Goal: Ask a question

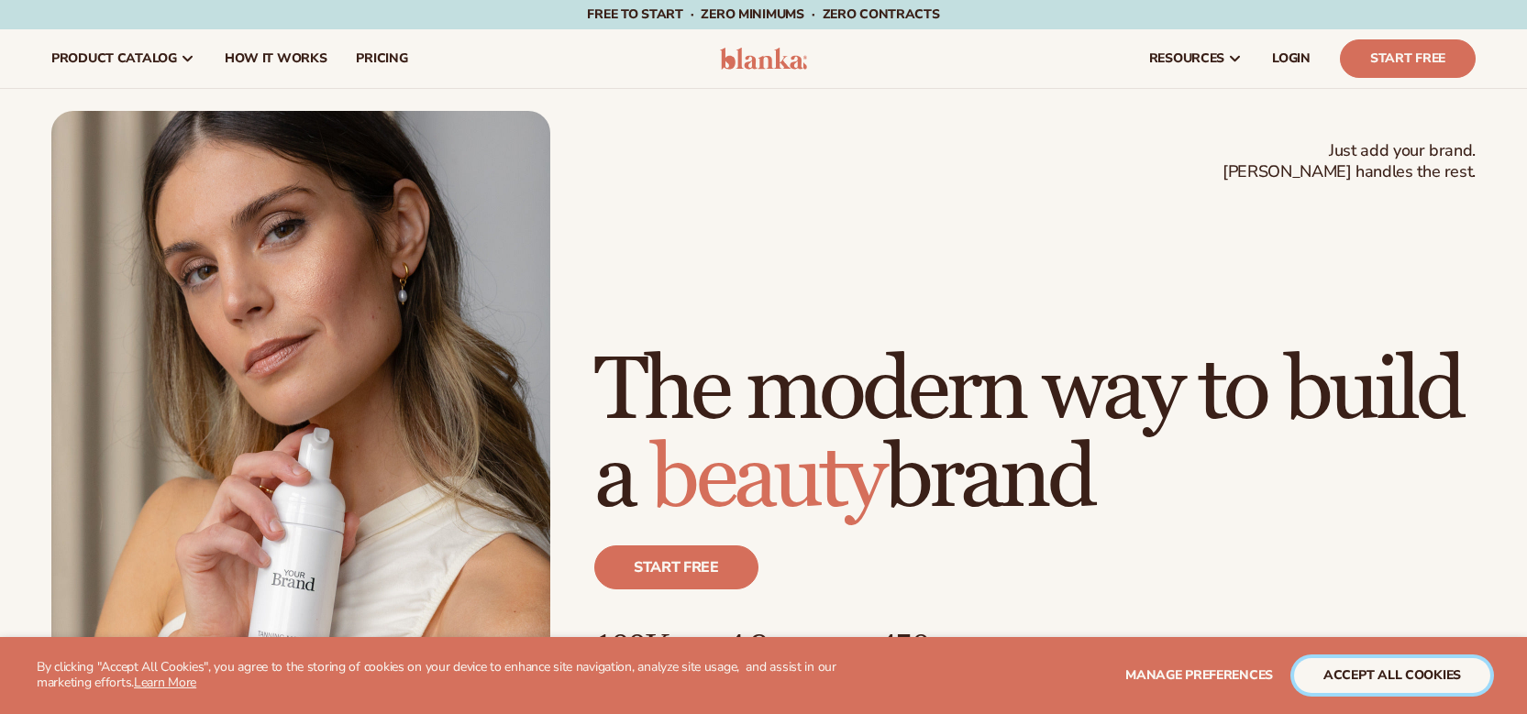
click at [1389, 676] on button "accept all cookies" at bounding box center [1392, 675] width 196 height 35
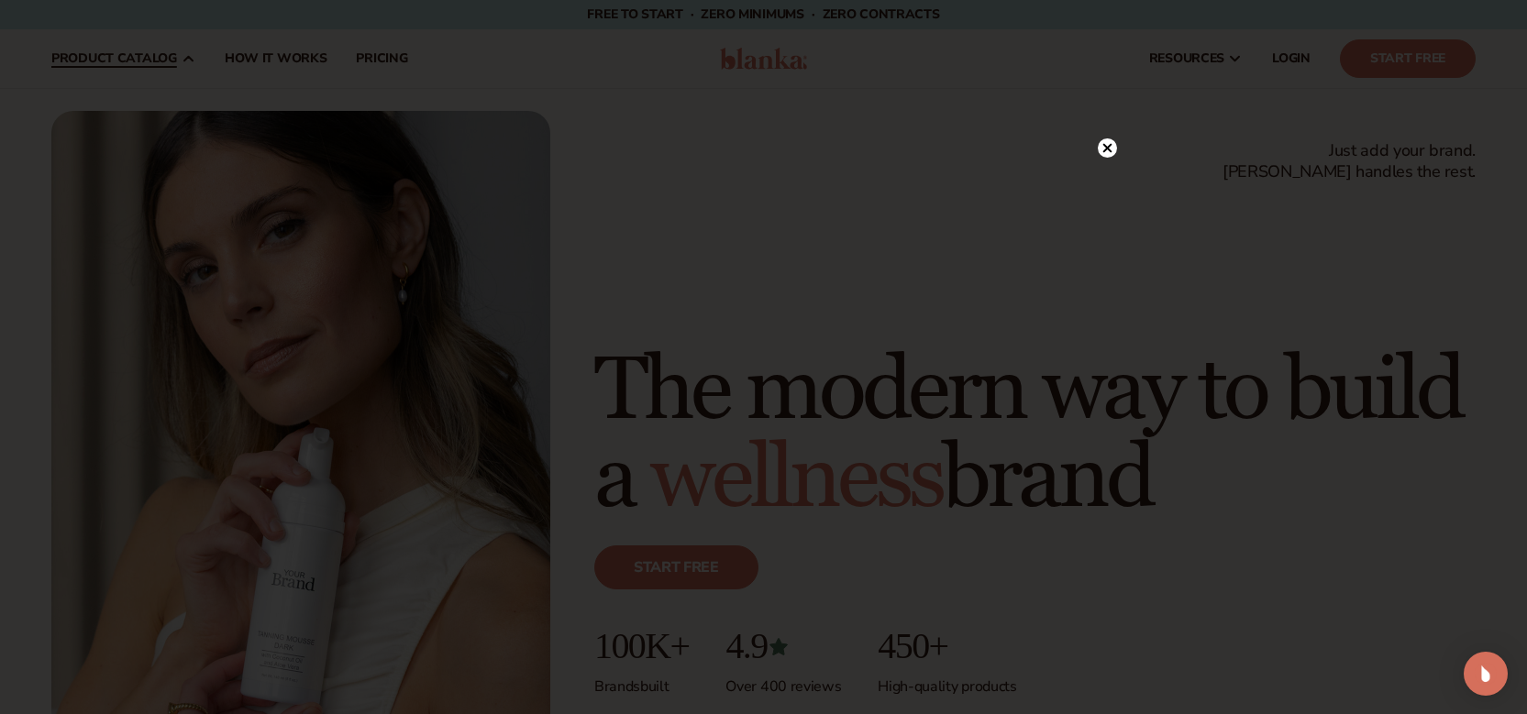
click at [1097, 157] on circle at bounding box center [1097, 147] width 19 height 19
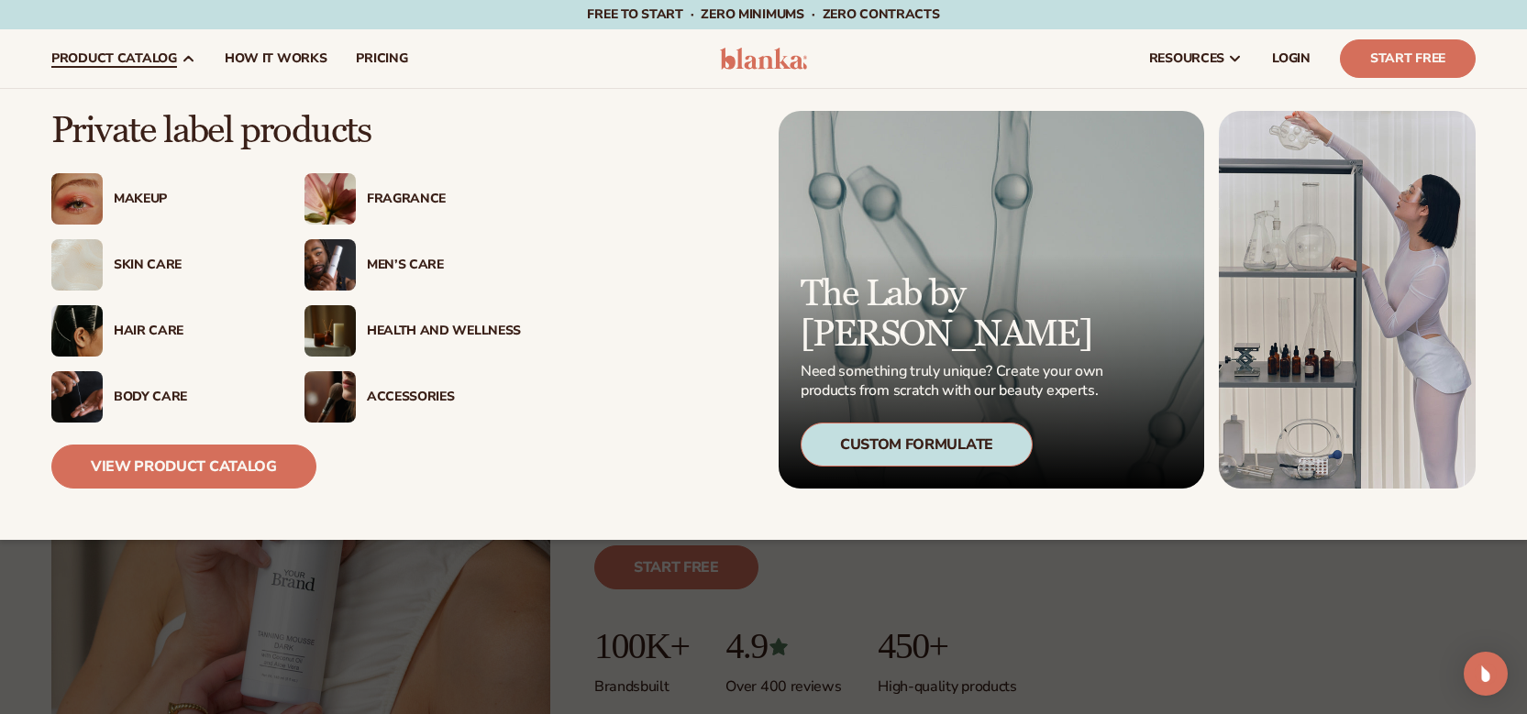
click at [149, 325] on div "Hair Care" at bounding box center [191, 332] width 154 height 16
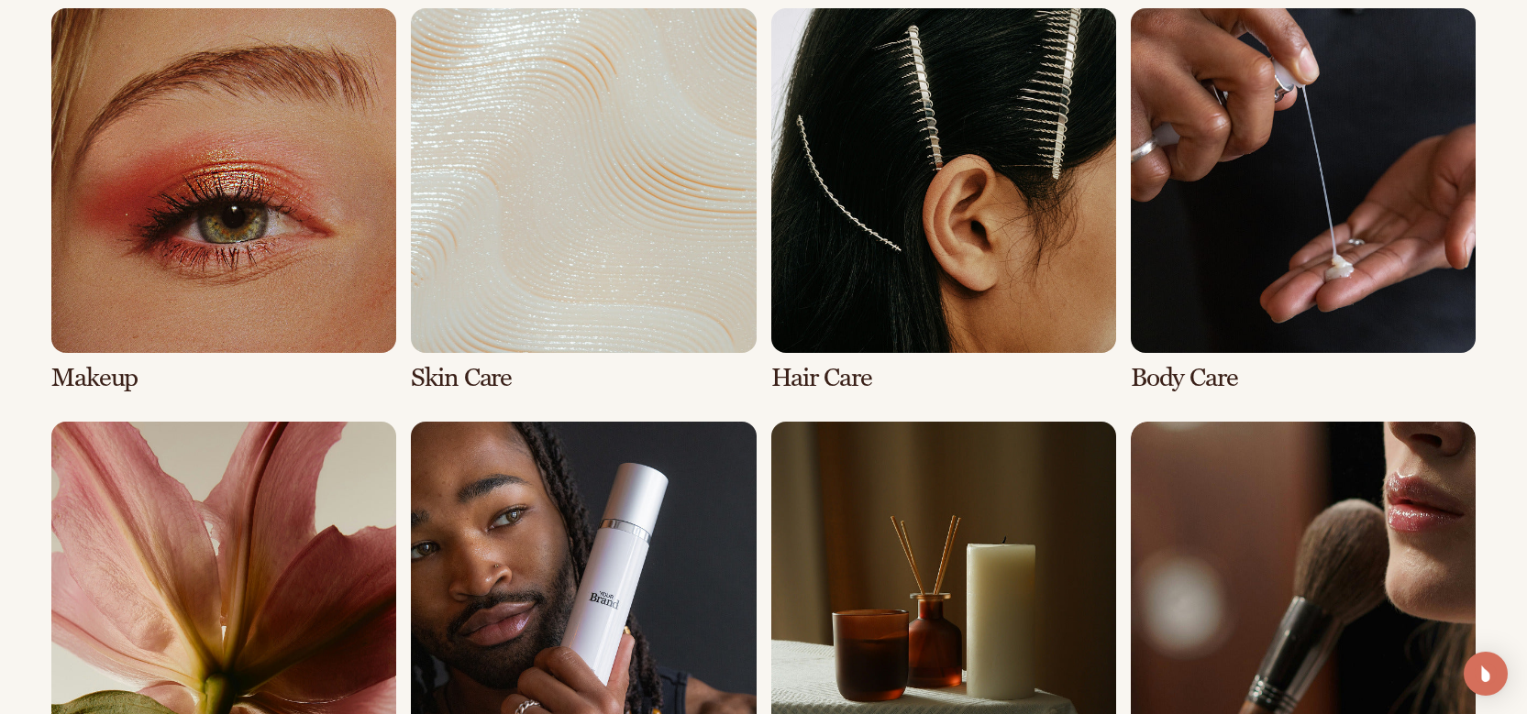
scroll to position [1374, 0]
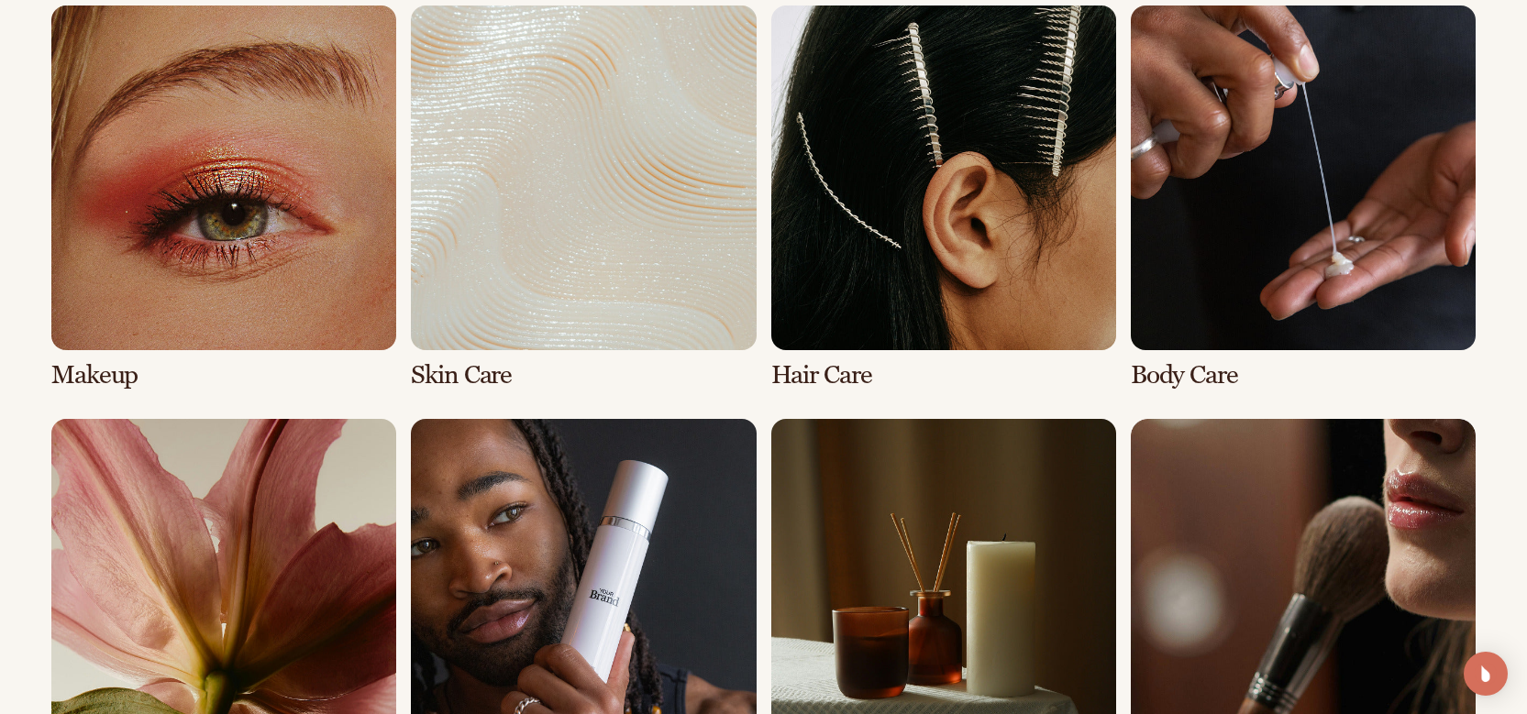
click at [1045, 195] on link "3 / 8" at bounding box center [943, 198] width 345 height 384
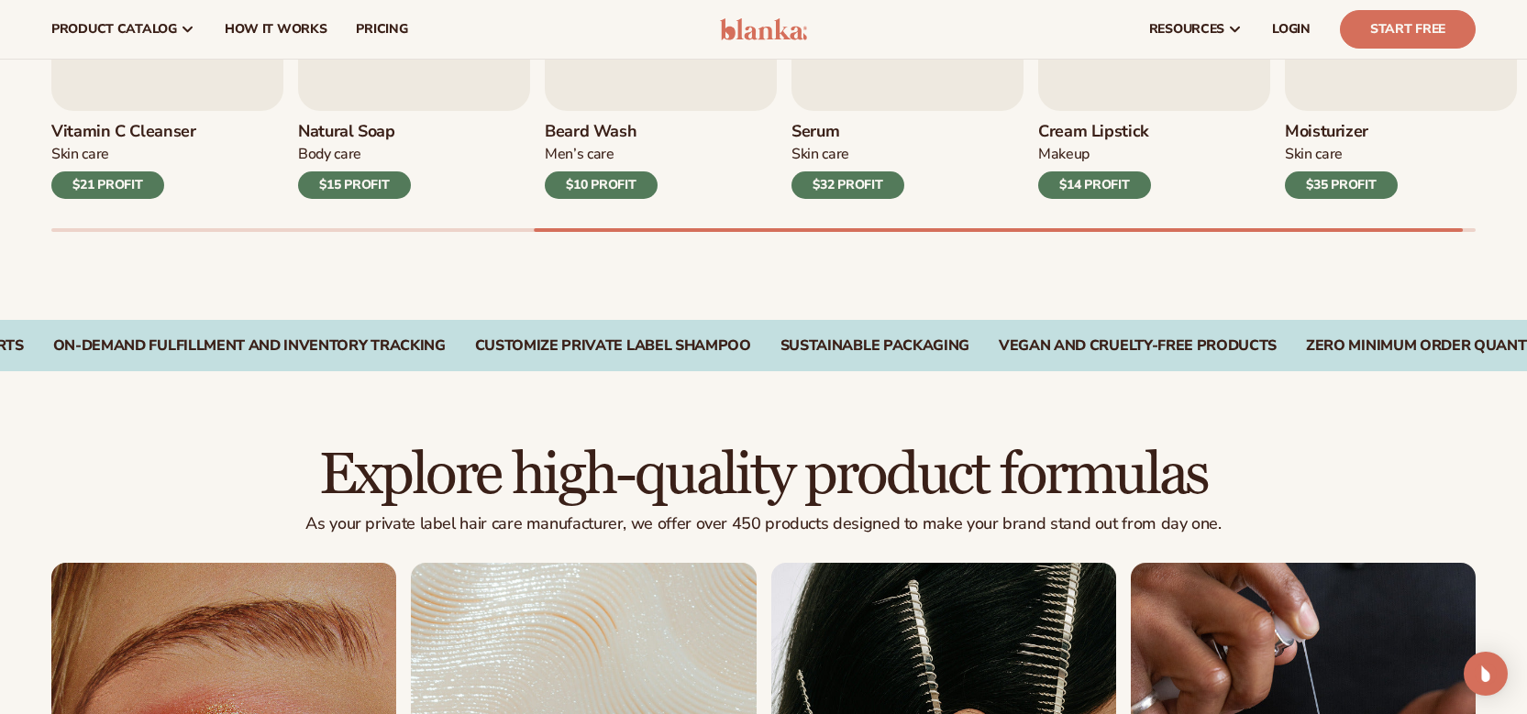
scroll to position [648, 0]
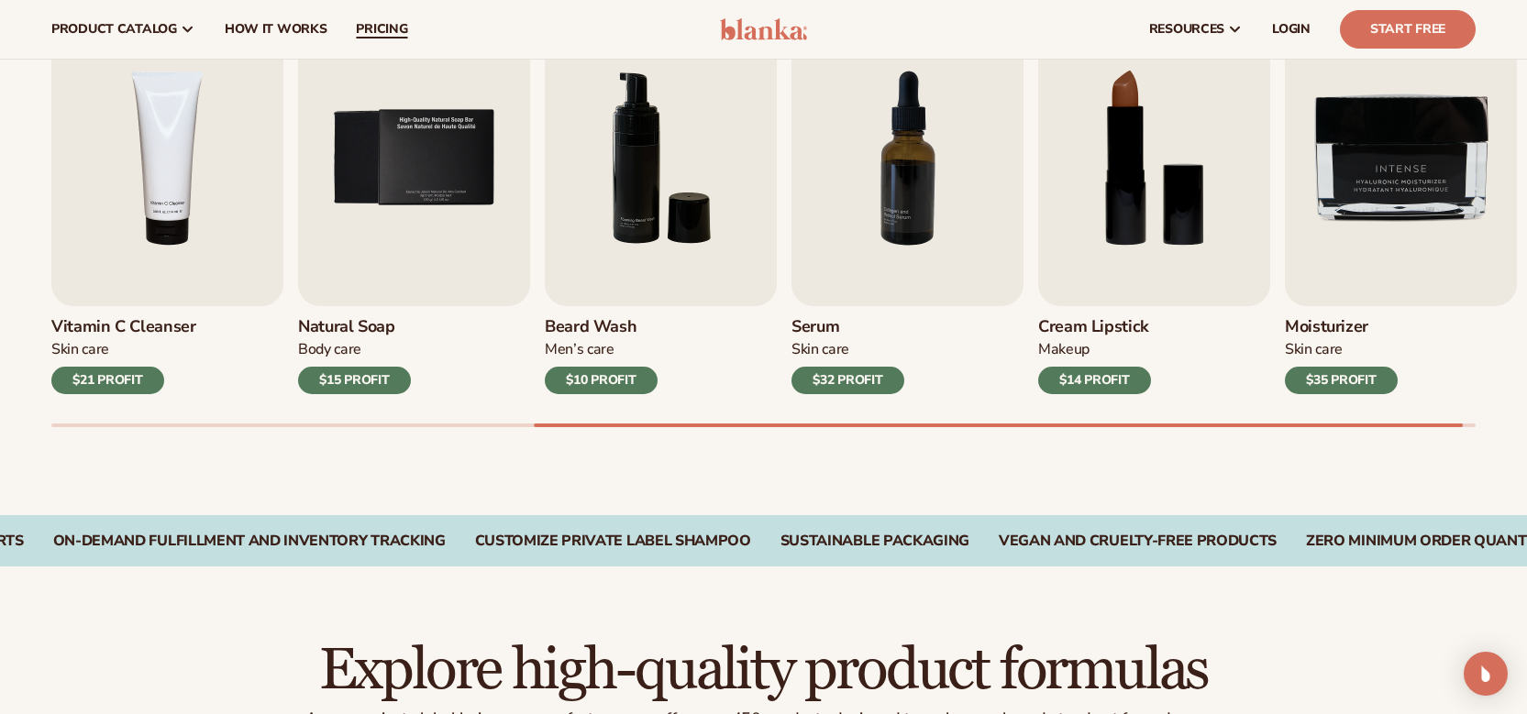
click at [368, 39] on link "pricing" at bounding box center [381, 29] width 81 height 59
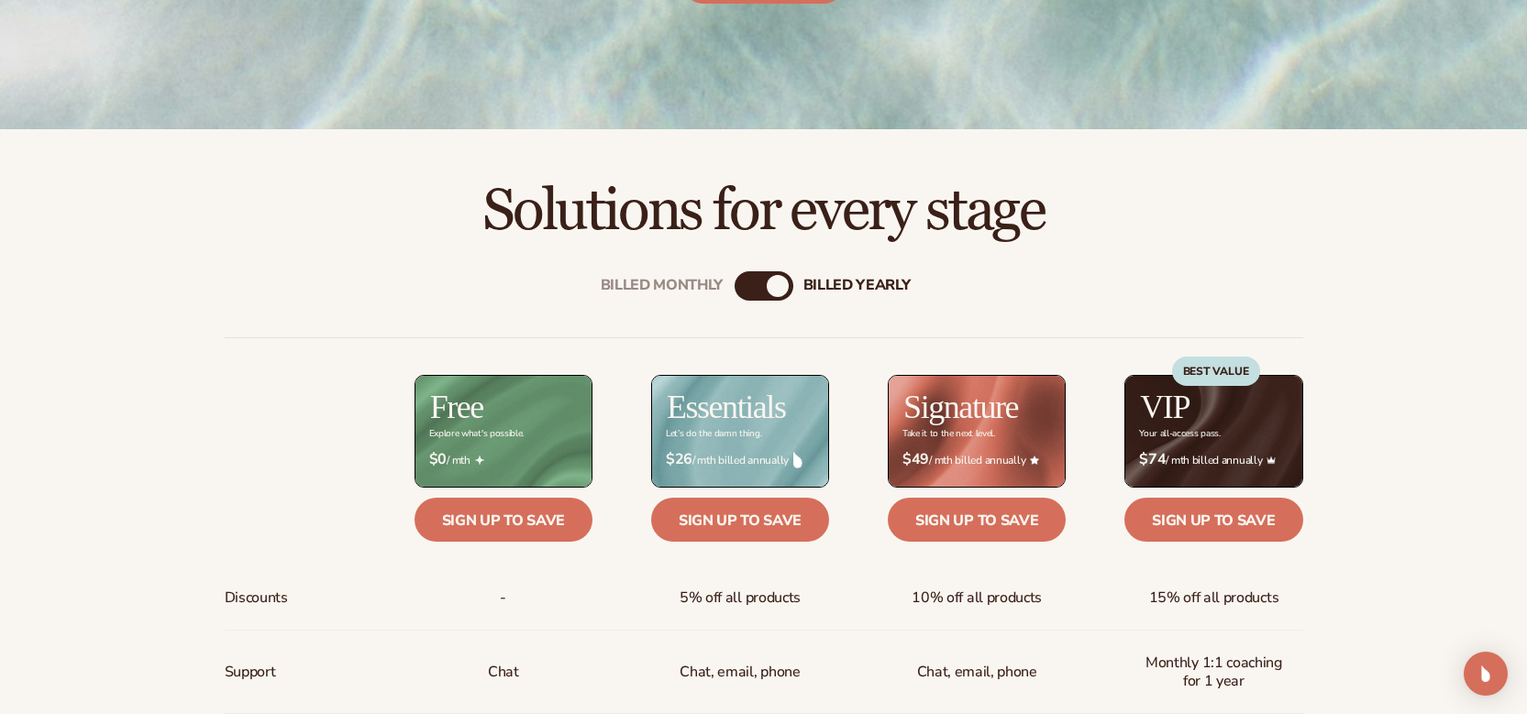
scroll to position [511, 0]
click at [739, 277] on div "Billed Monthly" at bounding box center [745, 285] width 22 height 22
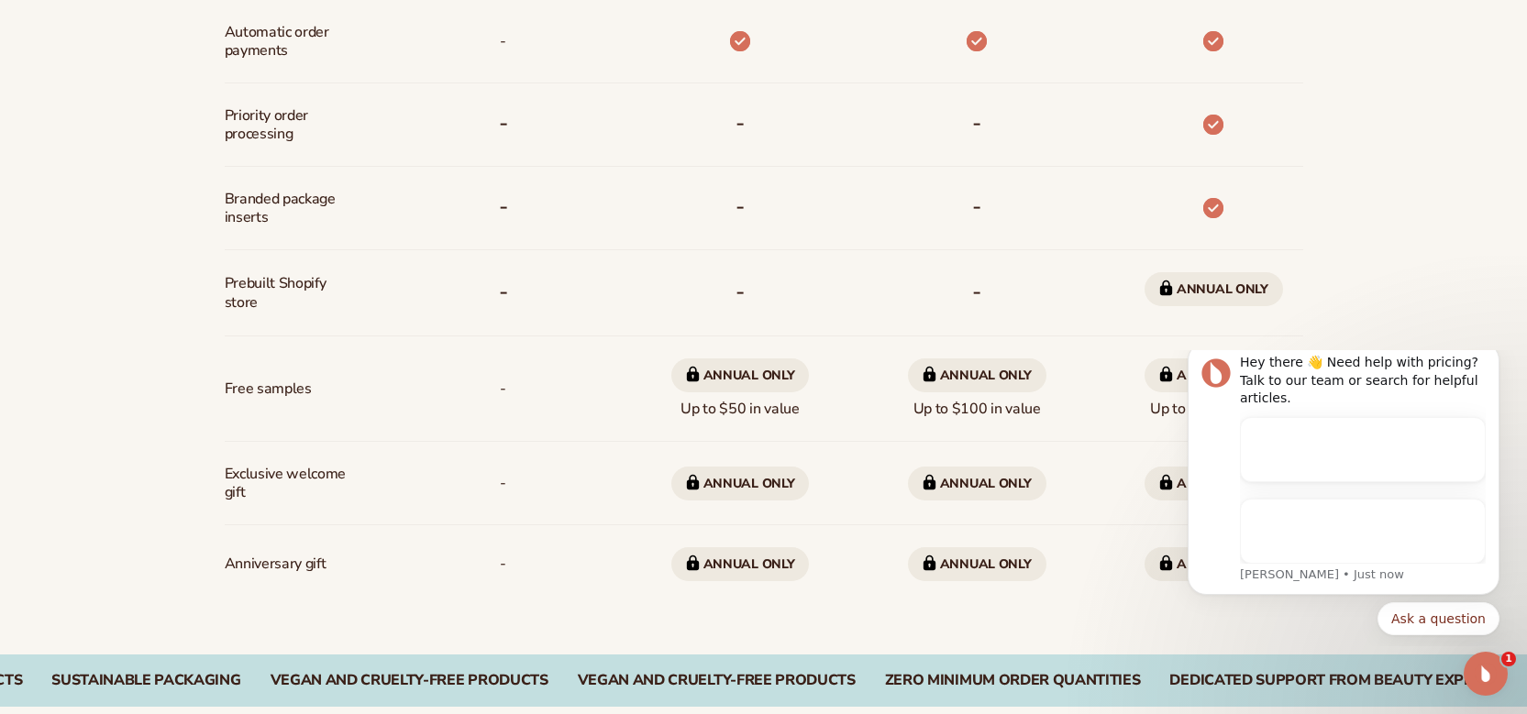
scroll to position [0, 0]
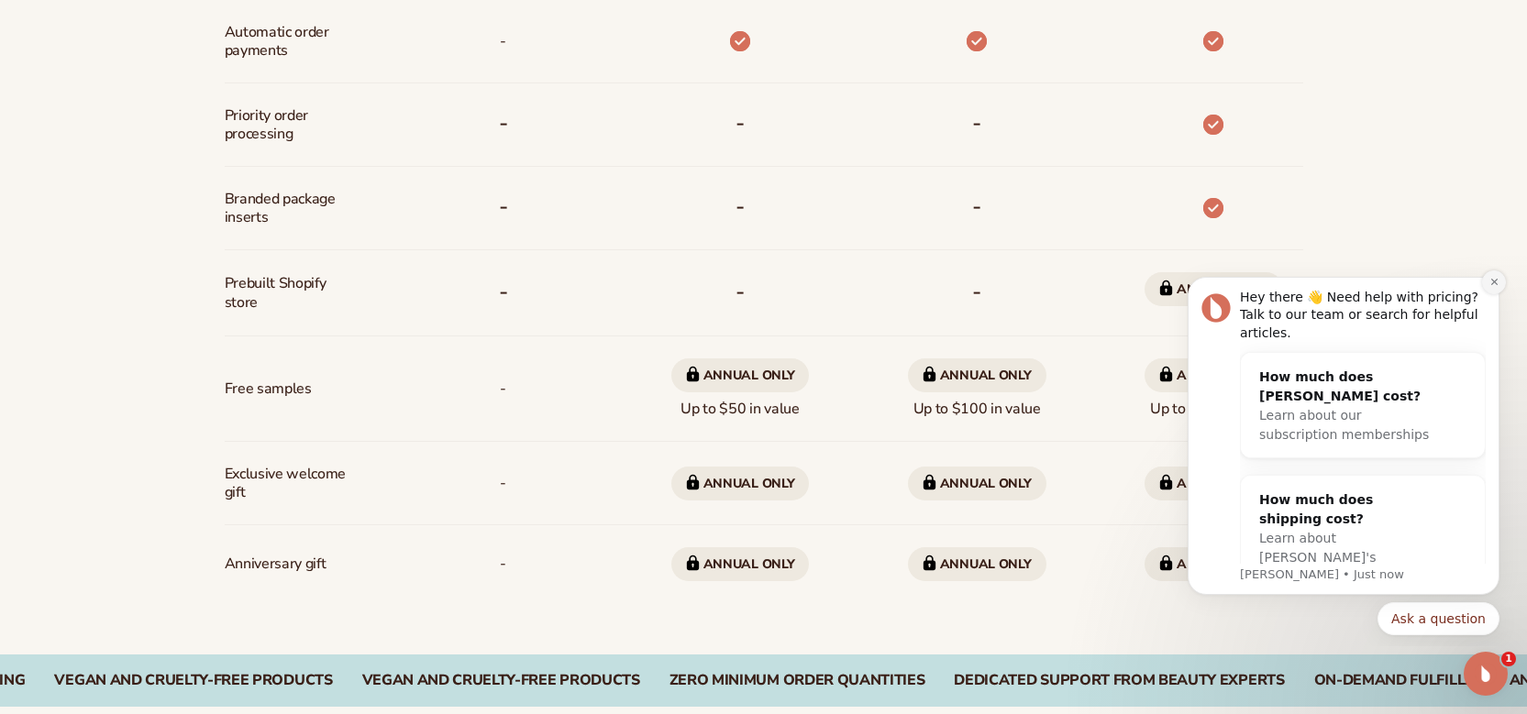
click at [1488, 290] on button "Dismiss notification" at bounding box center [1494, 282] width 24 height 24
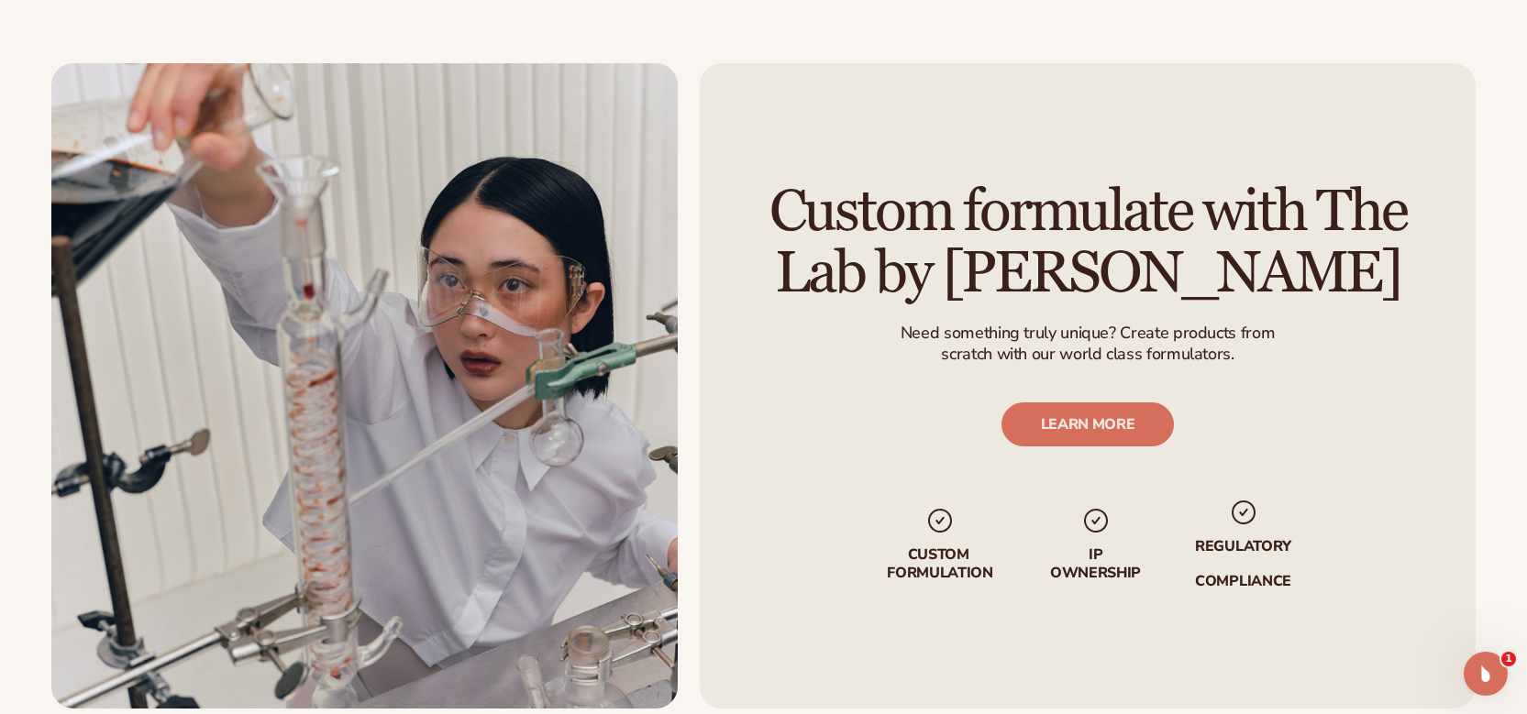
scroll to position [2081, 0]
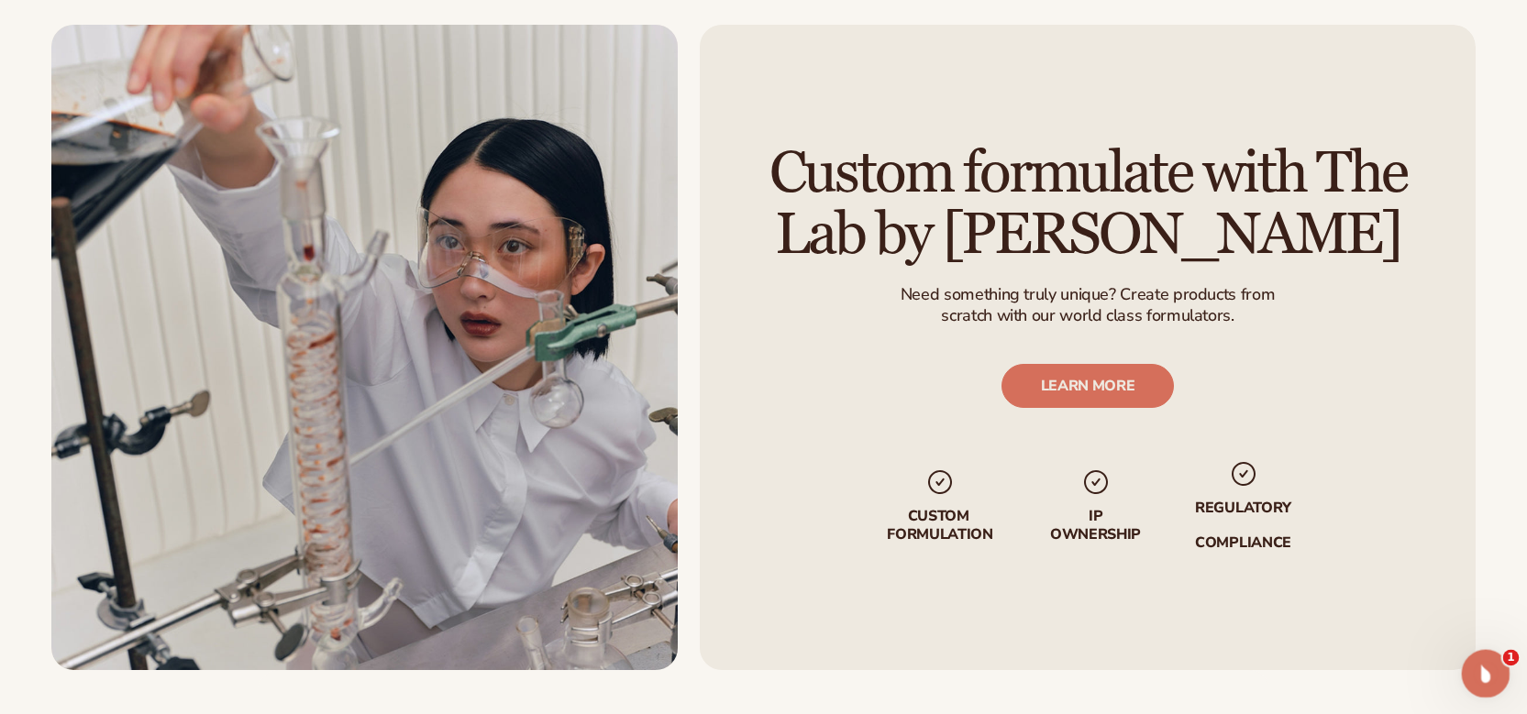
click at [1482, 669] on icon "Open Intercom Messenger" at bounding box center [1483, 671] width 30 height 30
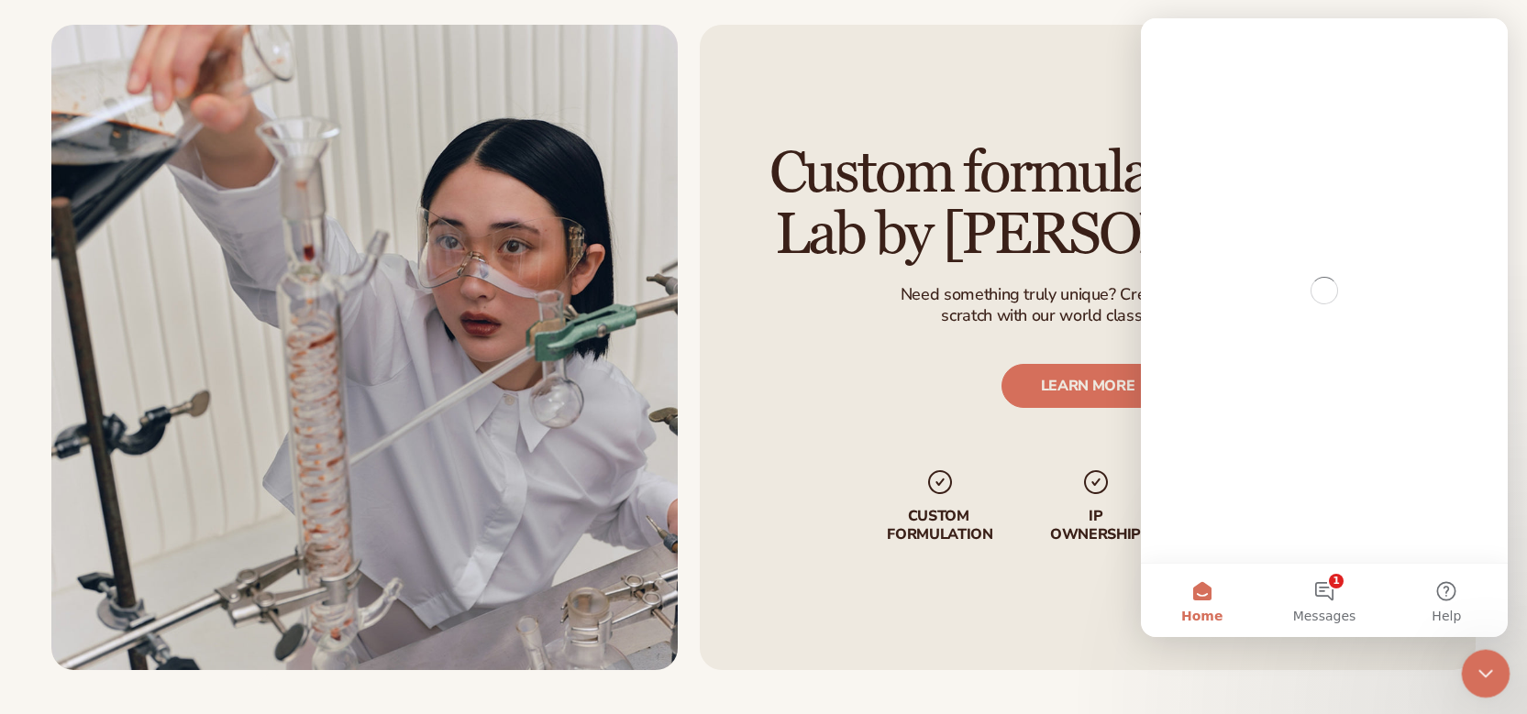
scroll to position [0, 0]
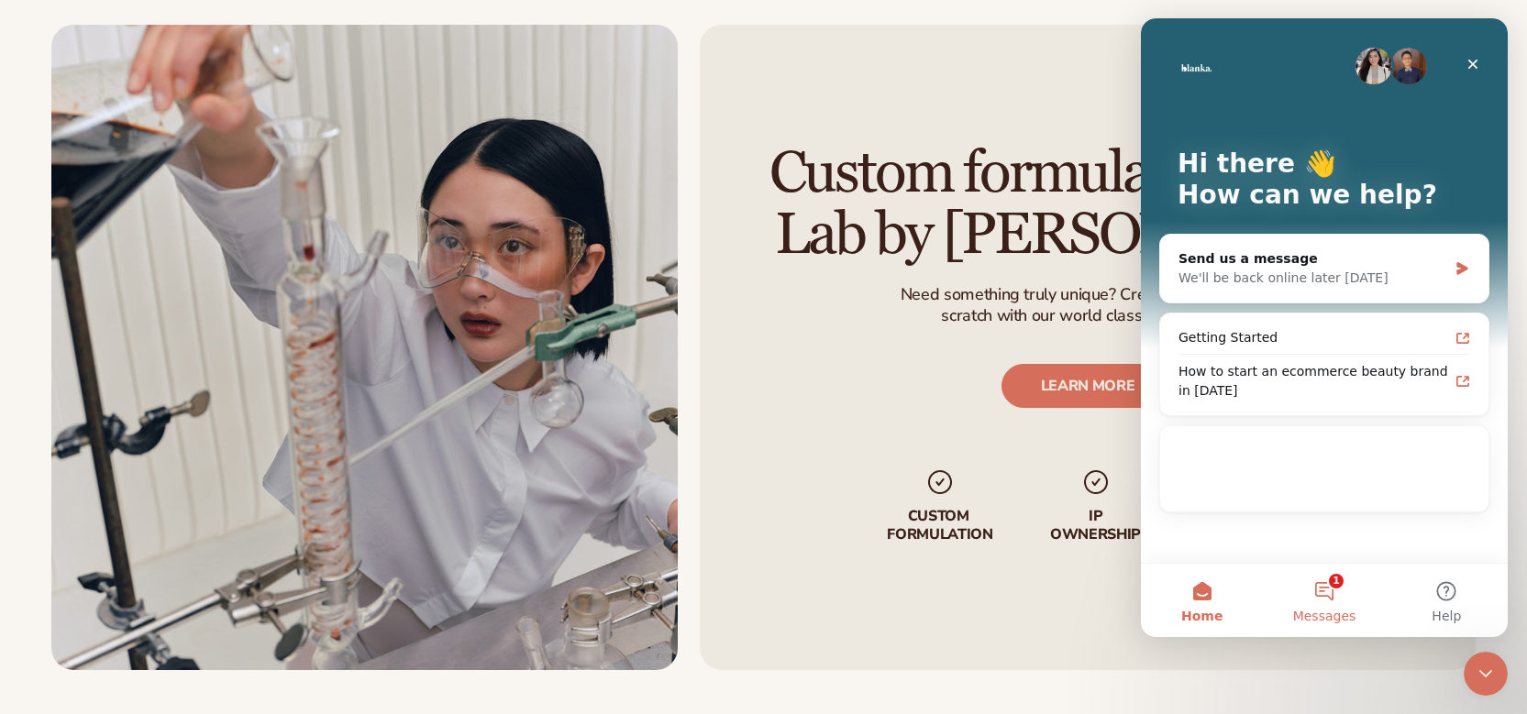
click at [1334, 611] on span "Messages" at bounding box center [1324, 616] width 63 height 13
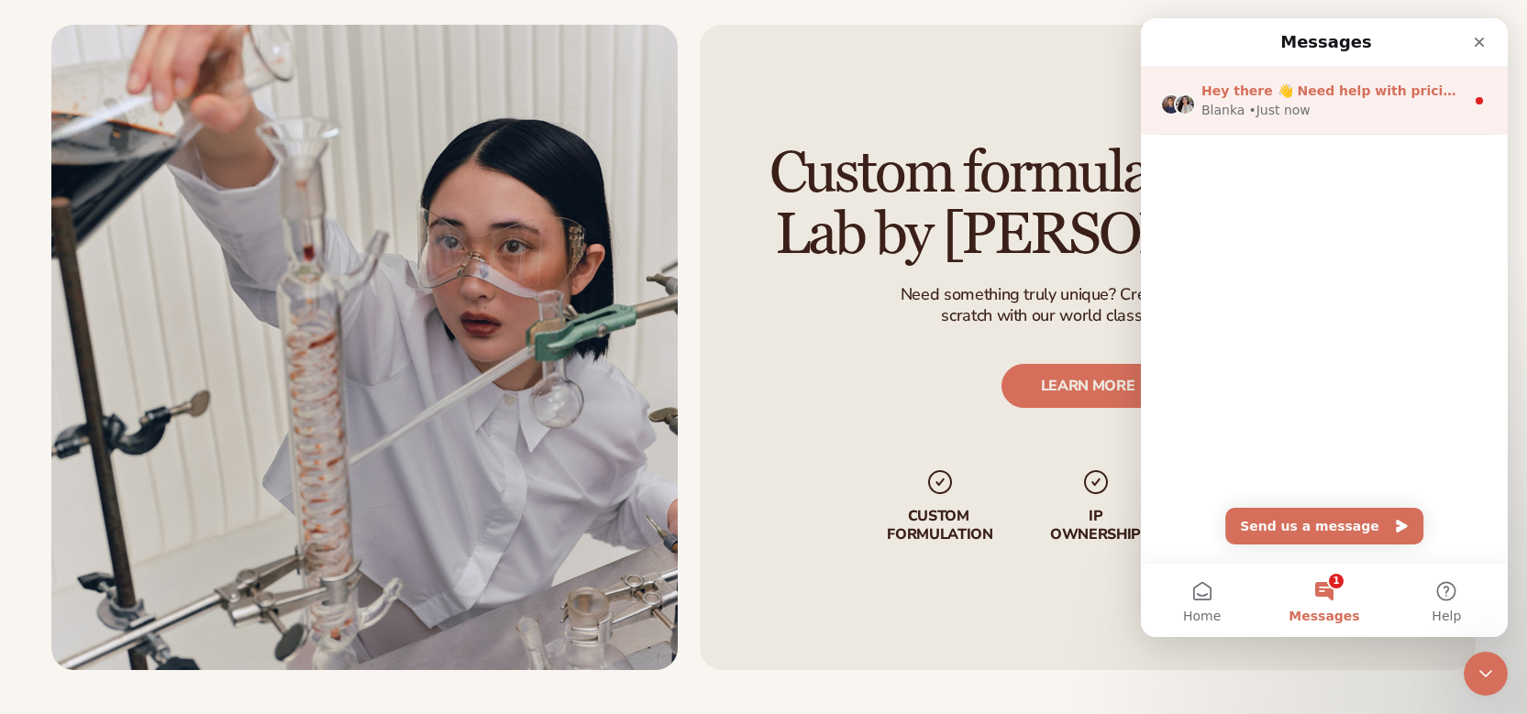
click at [1343, 97] on span "Hey there 👋 Need help with pricing? Talk to our team or search for helpful arti…" at bounding box center [1503, 90] width 605 height 15
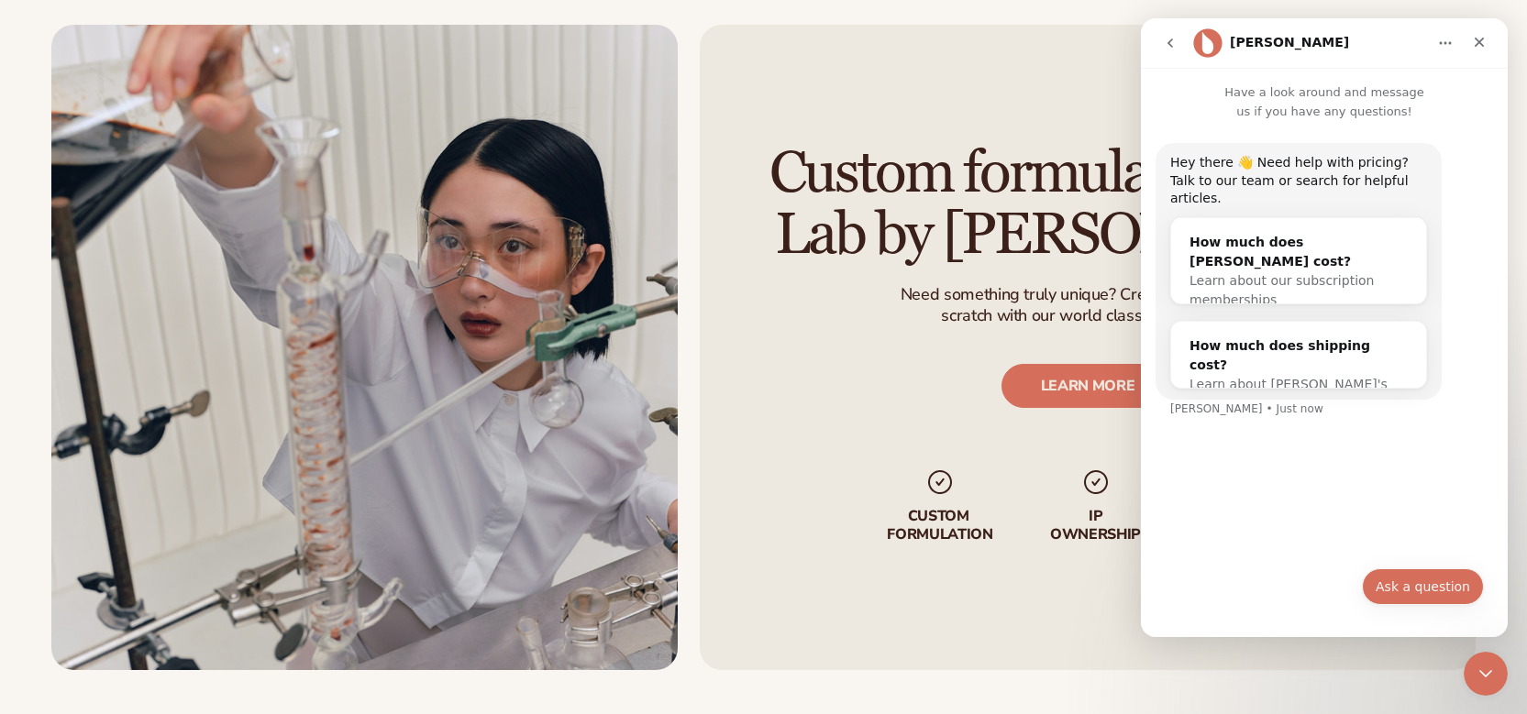
click at [1411, 580] on button "Ask a question" at bounding box center [1422, 586] width 122 height 37
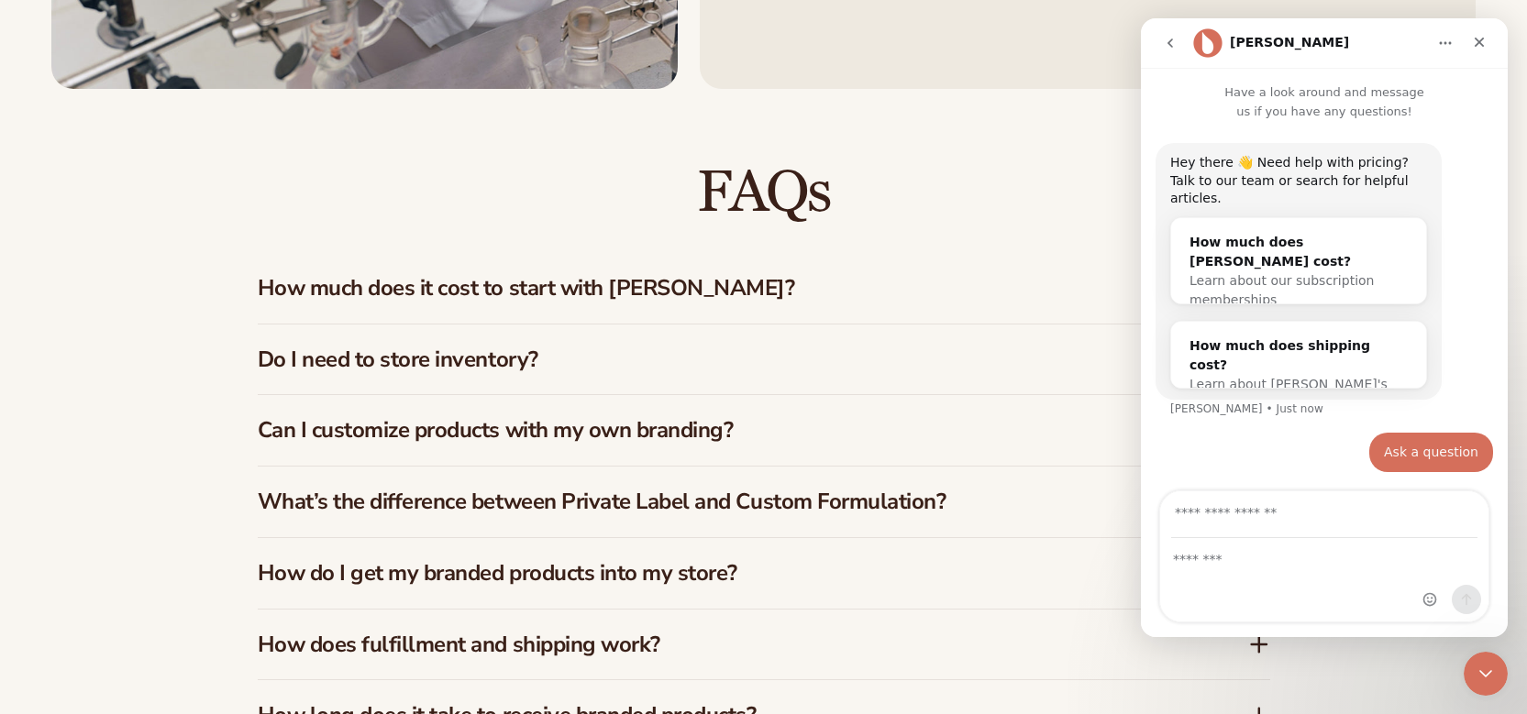
scroll to position [2664, 0]
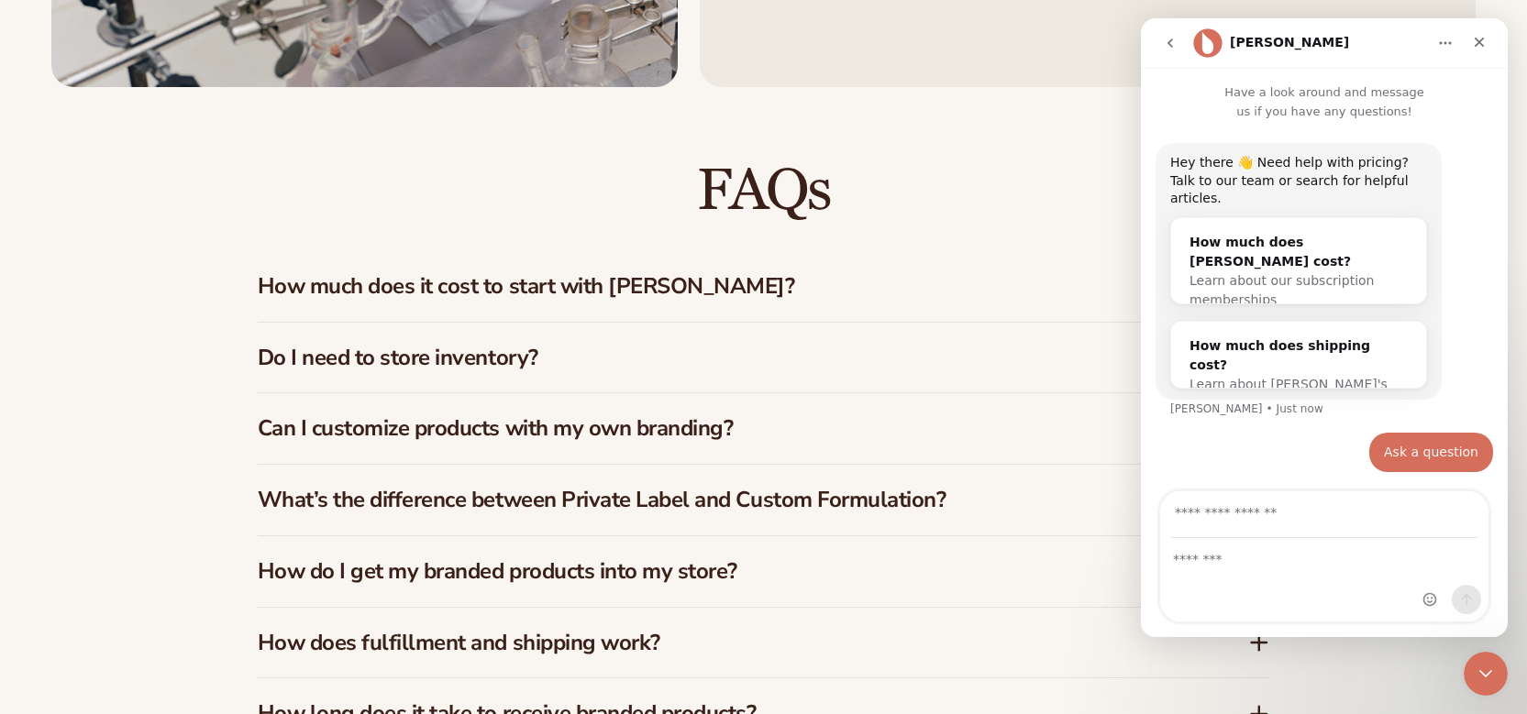
click at [862, 324] on div "Do I need to store inventory?" at bounding box center [764, 358] width 1012 height 71
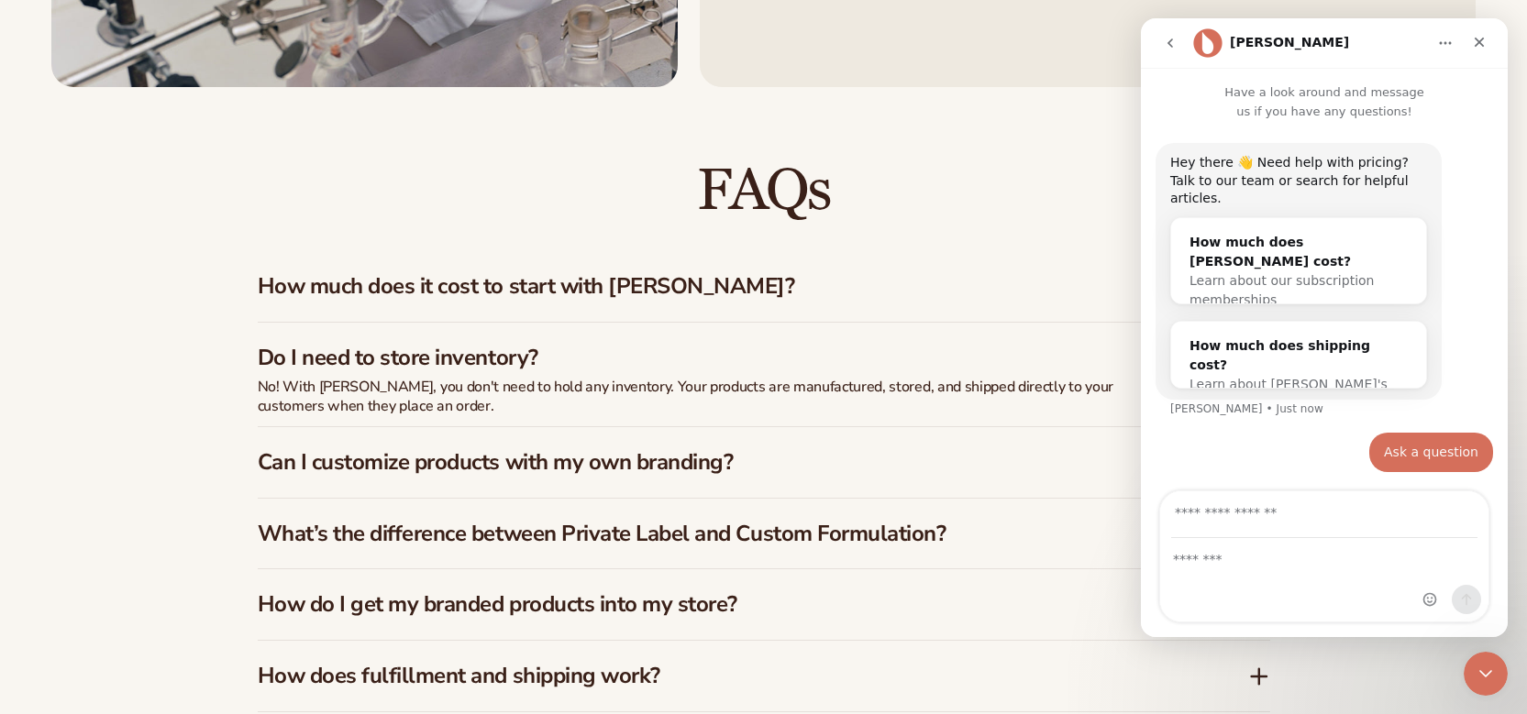
click at [862, 294] on h3 "How much does it cost to start with Blanka?" at bounding box center [725, 286] width 935 height 27
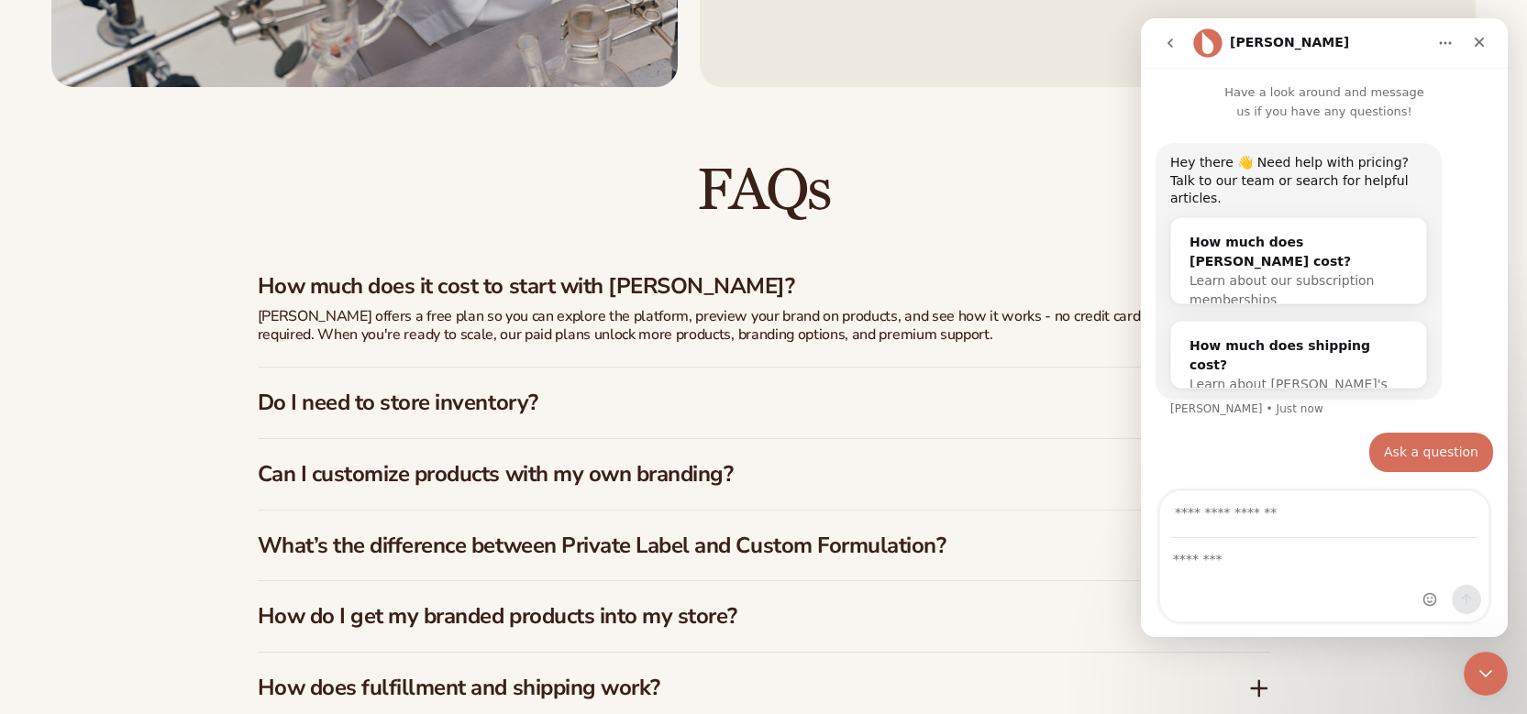
click at [810, 379] on div "Do I need to store inventory?" at bounding box center [764, 403] width 1012 height 71
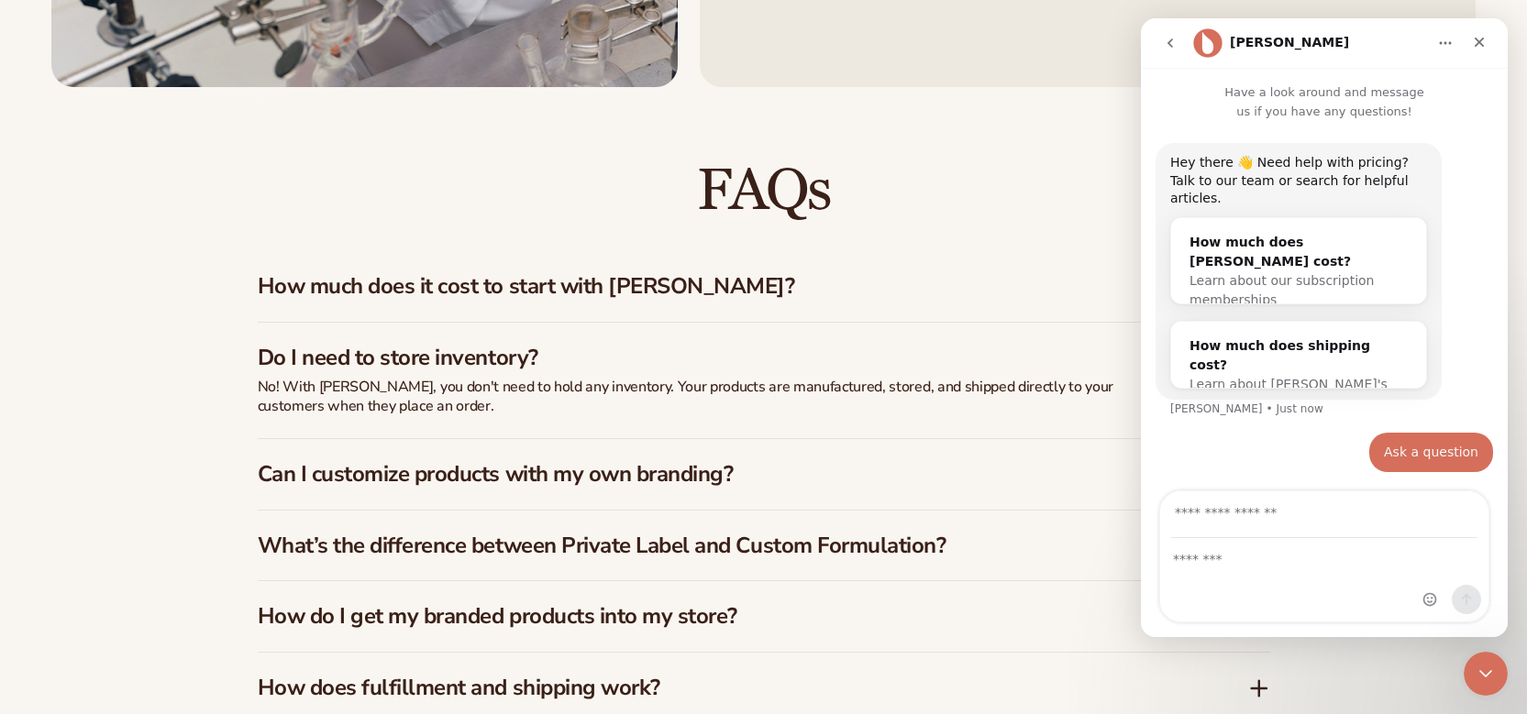
click at [766, 469] on h3 "Can I customize products with my own branding?" at bounding box center [725, 474] width 935 height 27
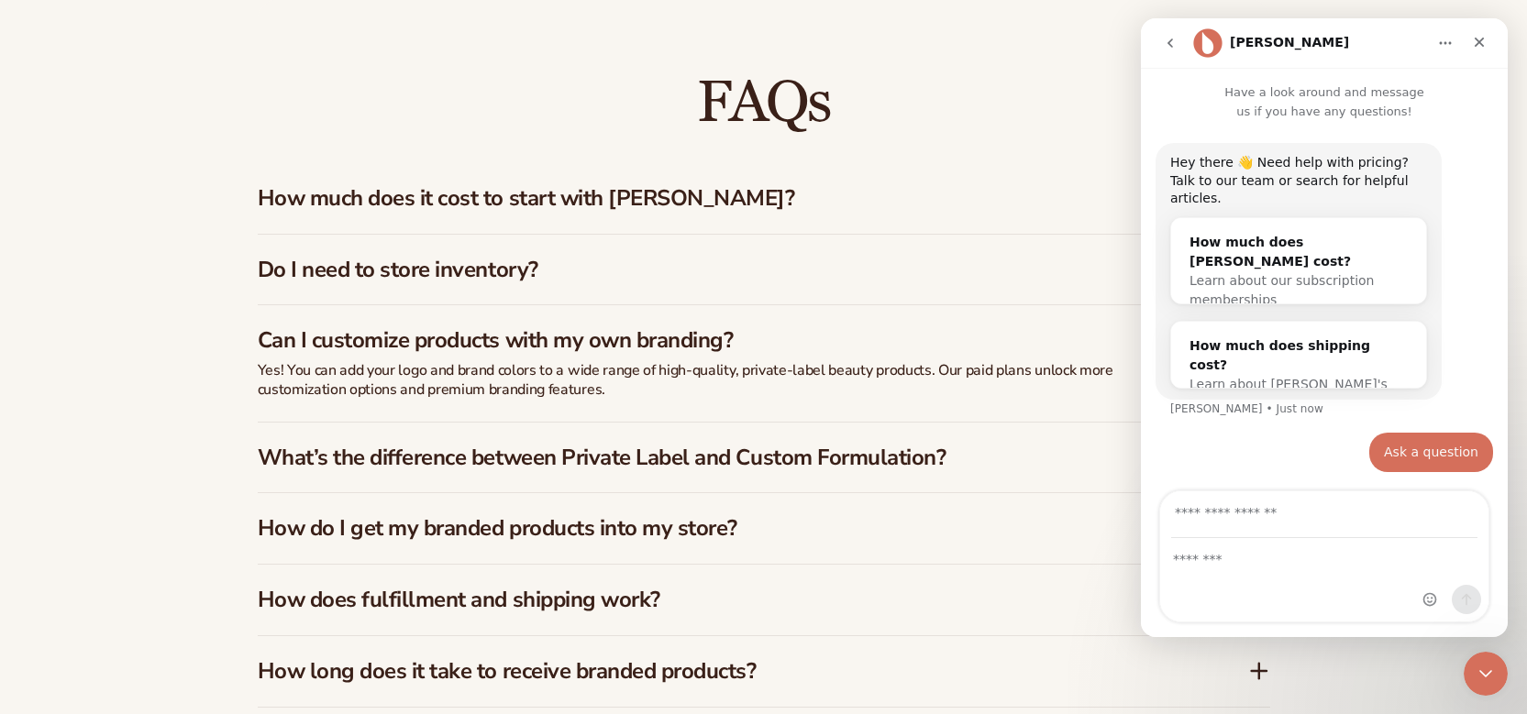
scroll to position [2754, 0]
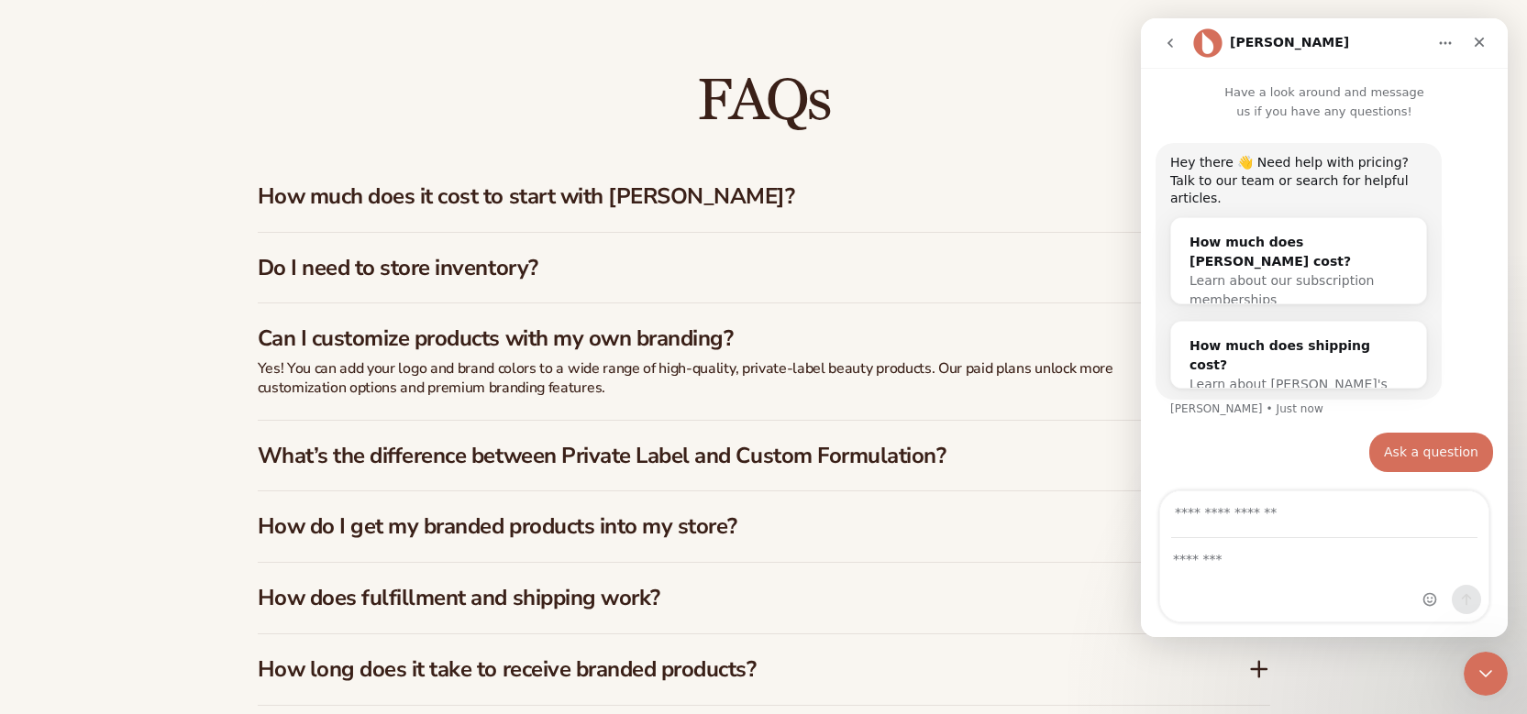
click at [764, 471] on div "What’s the difference between Private Label and Custom Formulation?" at bounding box center [764, 456] width 1012 height 71
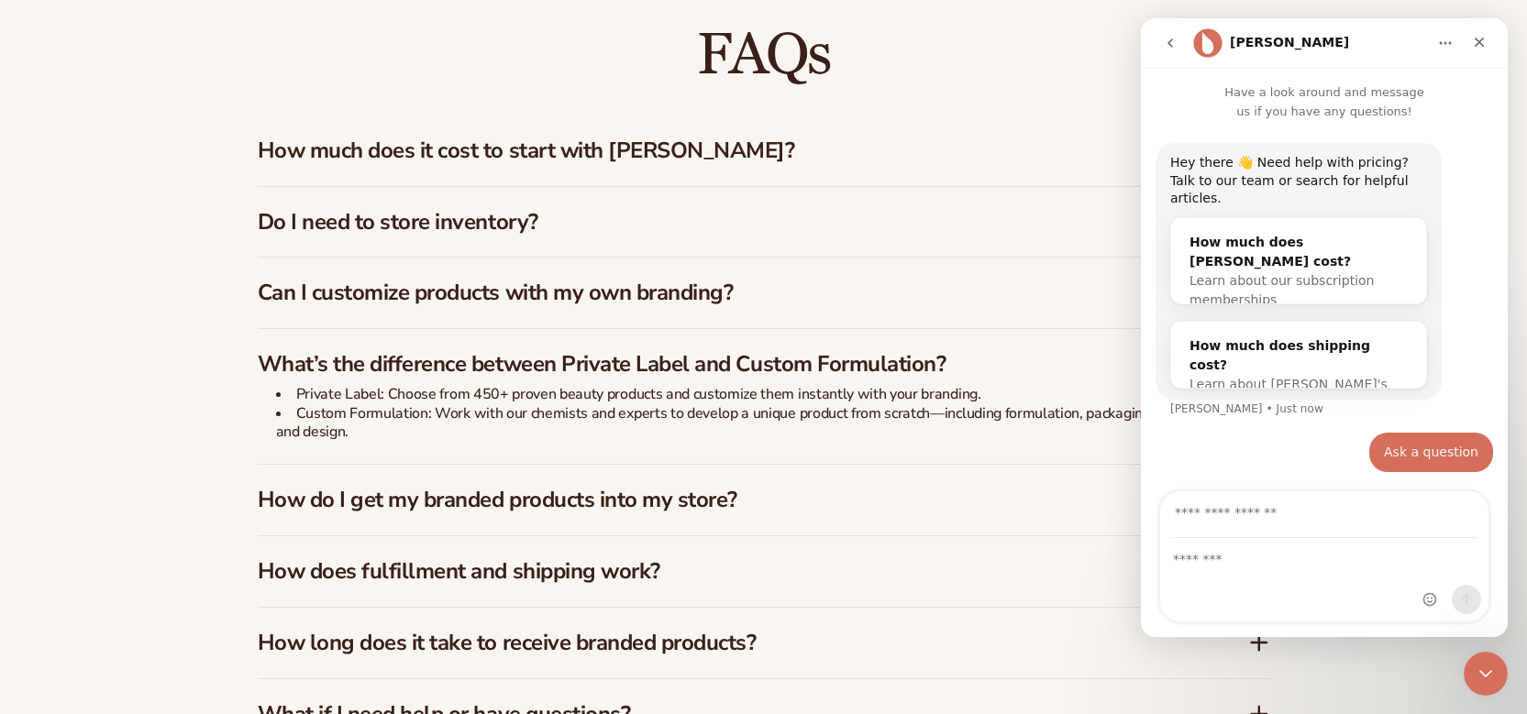
scroll to position [2804, 0]
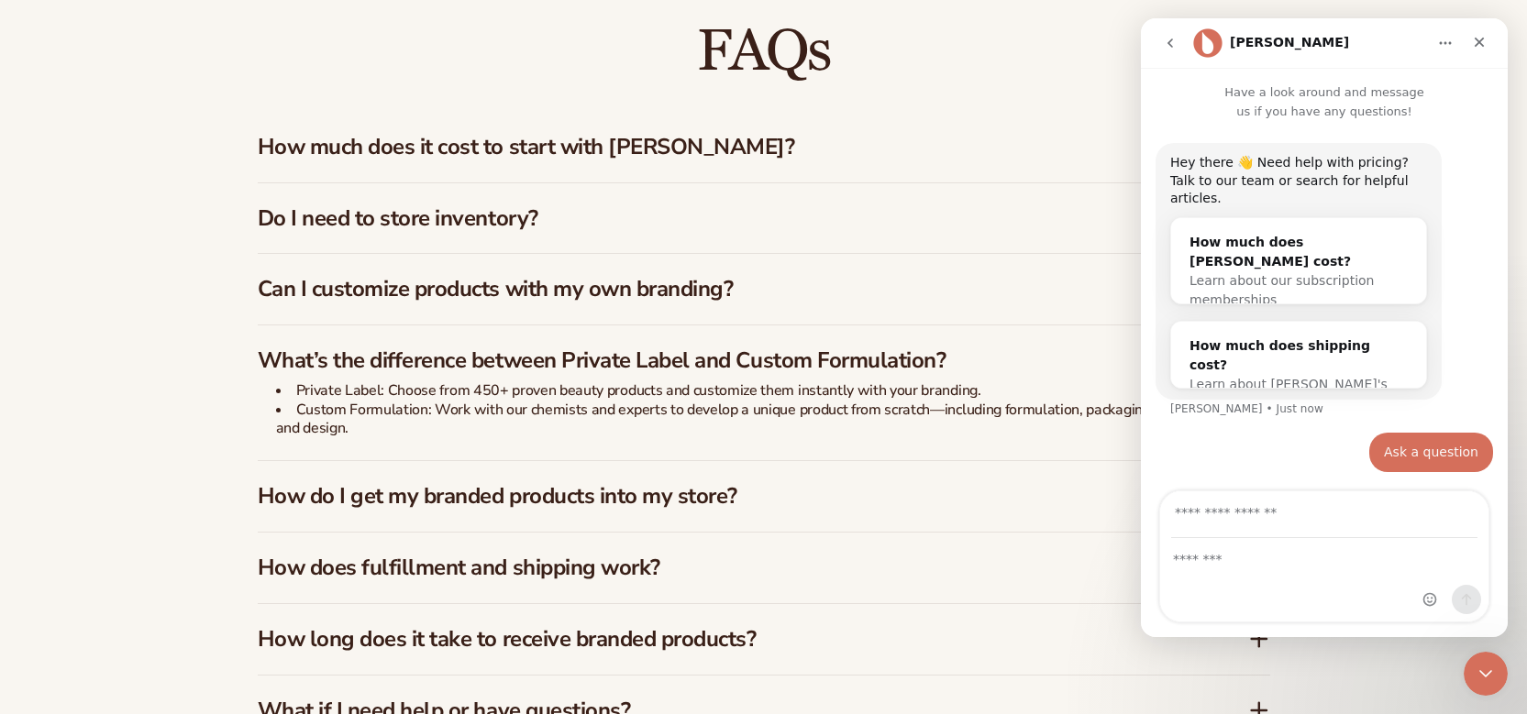
click at [741, 489] on h3 "How do I get my branded products into my store?" at bounding box center [725, 496] width 935 height 27
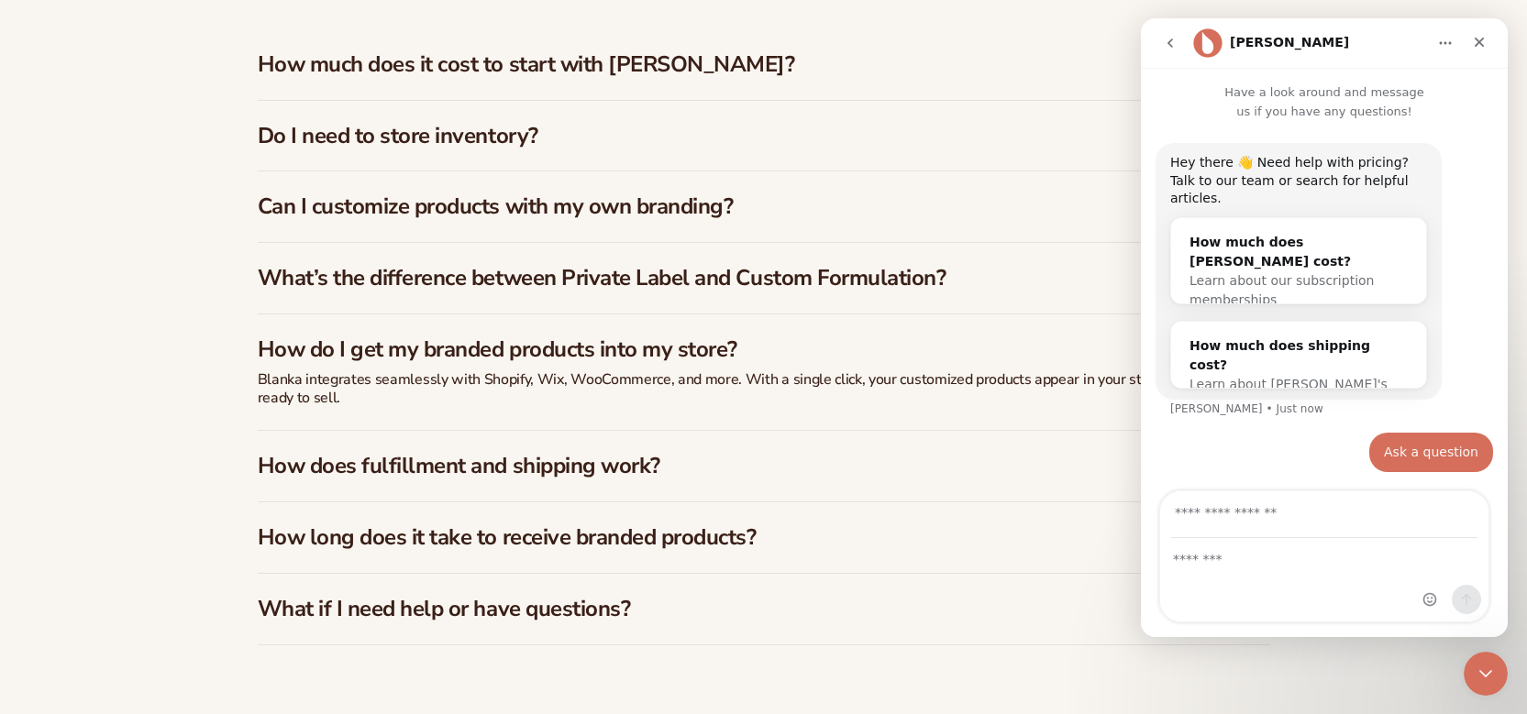
scroll to position [2887, 0]
click at [763, 475] on h3 "How does fulfillment and shipping work?" at bounding box center [725, 465] width 935 height 27
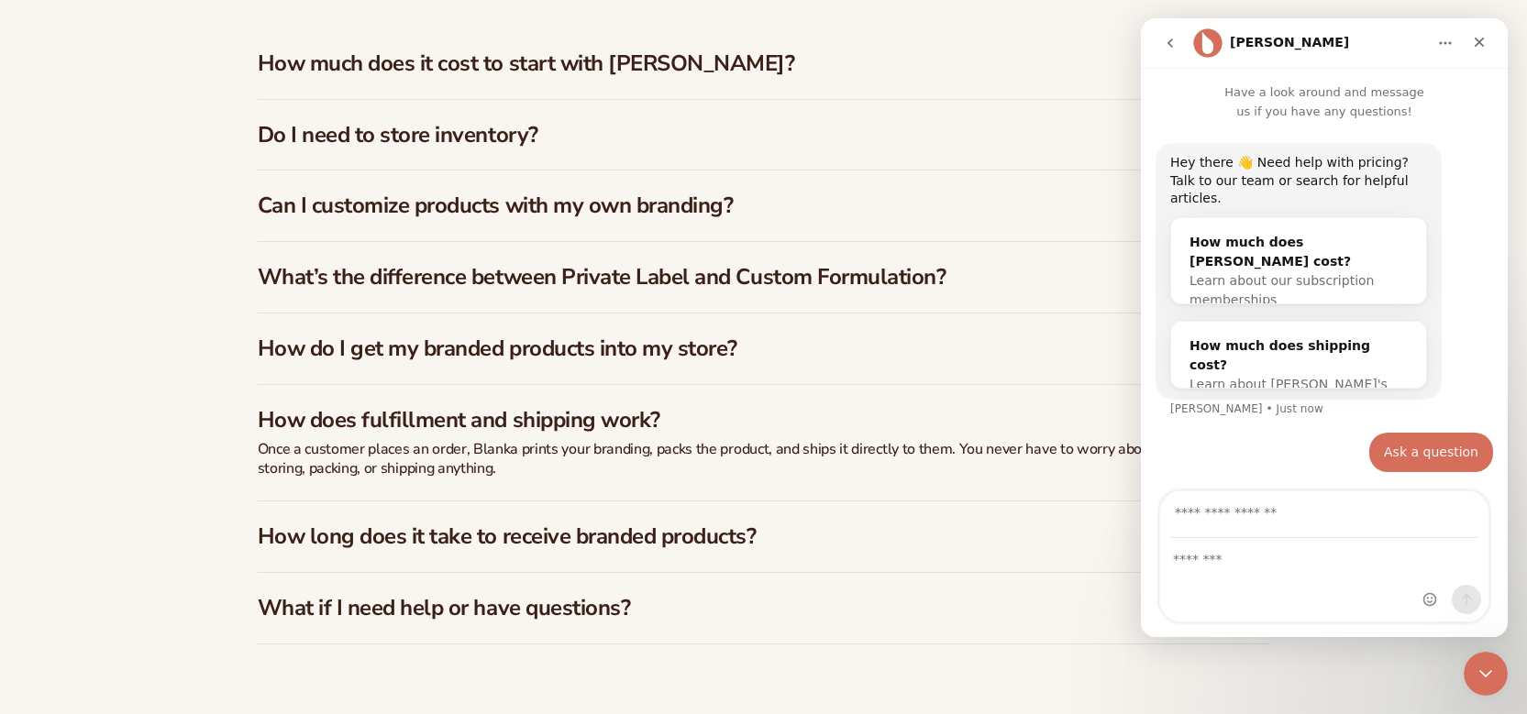
click at [746, 507] on div "How long does it take to receive branded products?" at bounding box center [764, 537] width 1012 height 71
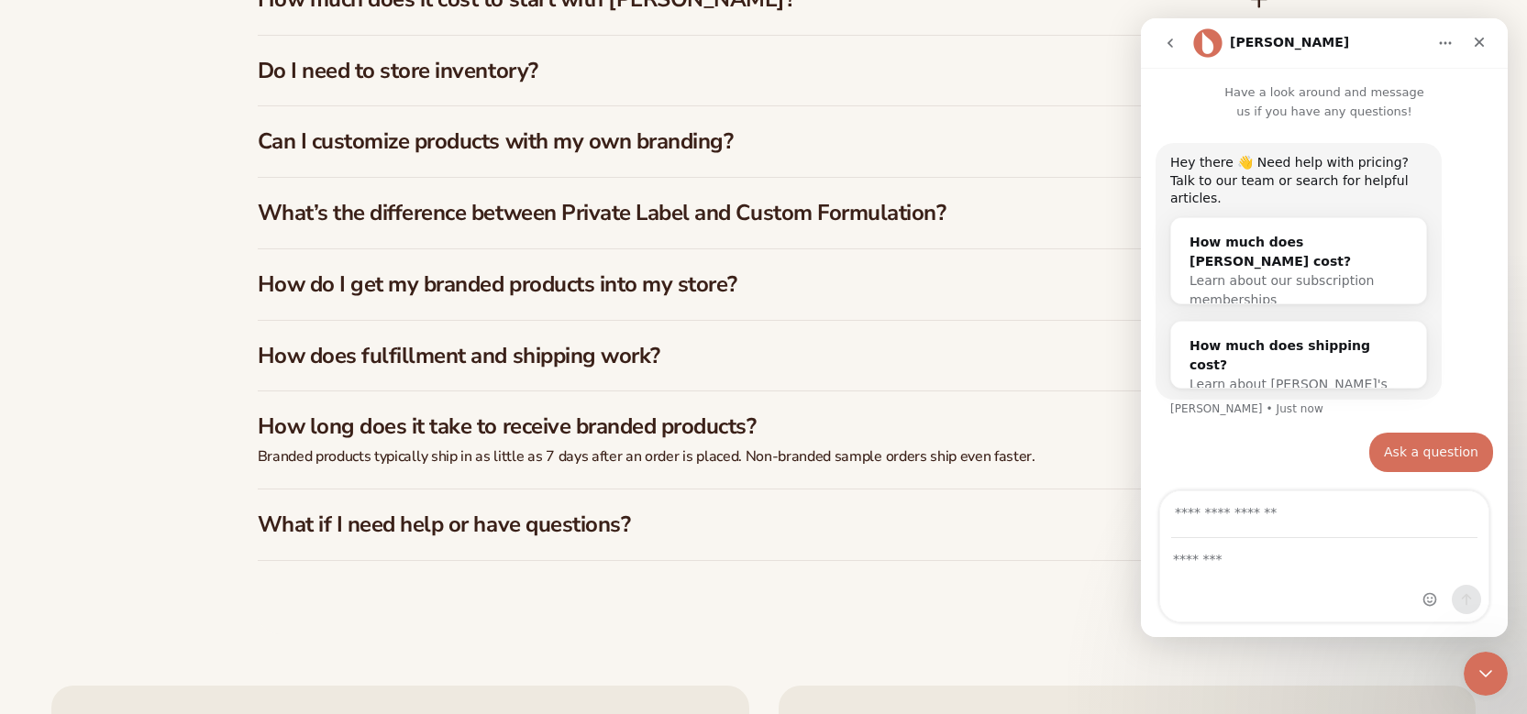
scroll to position [2964, 0]
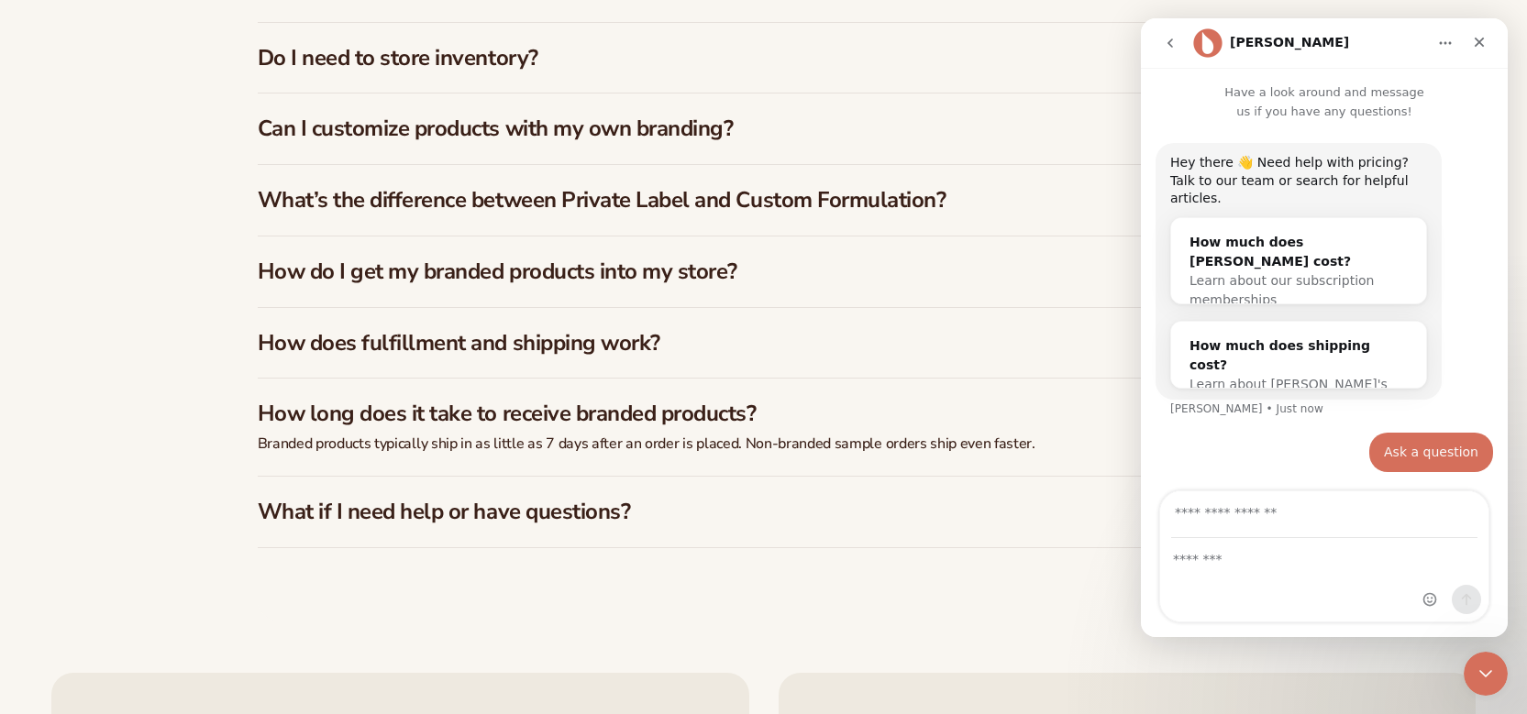
click at [738, 491] on div "What if I need help or have questions?" at bounding box center [764, 512] width 1012 height 71
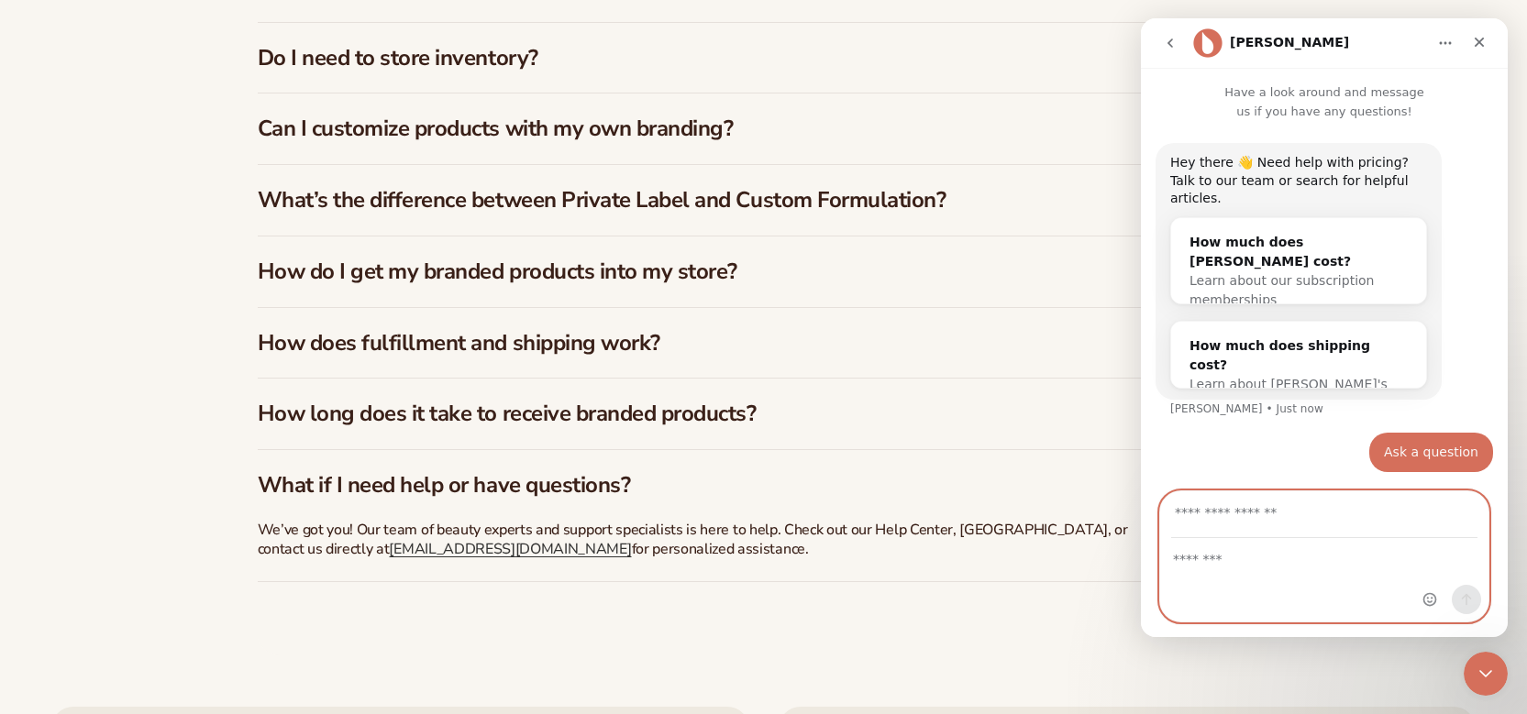
click at [1238, 524] on input "Your email" at bounding box center [1324, 514] width 306 height 47
type input "**********"
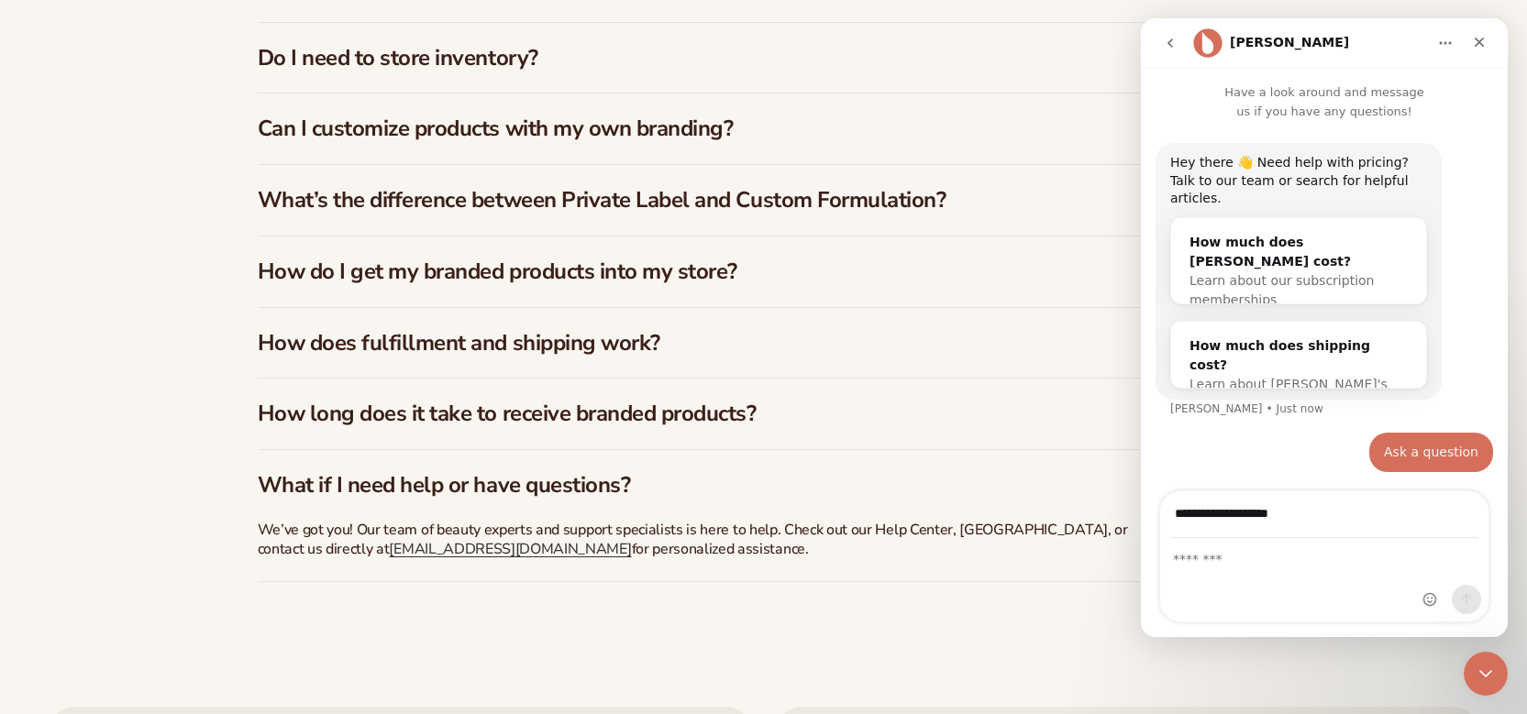
click at [1185, 575] on div "Intercom messenger" at bounding box center [1324, 580] width 328 height 83
click at [1202, 557] on textarea "Message…" at bounding box center [1324, 554] width 328 height 31
paste textarea "**********"
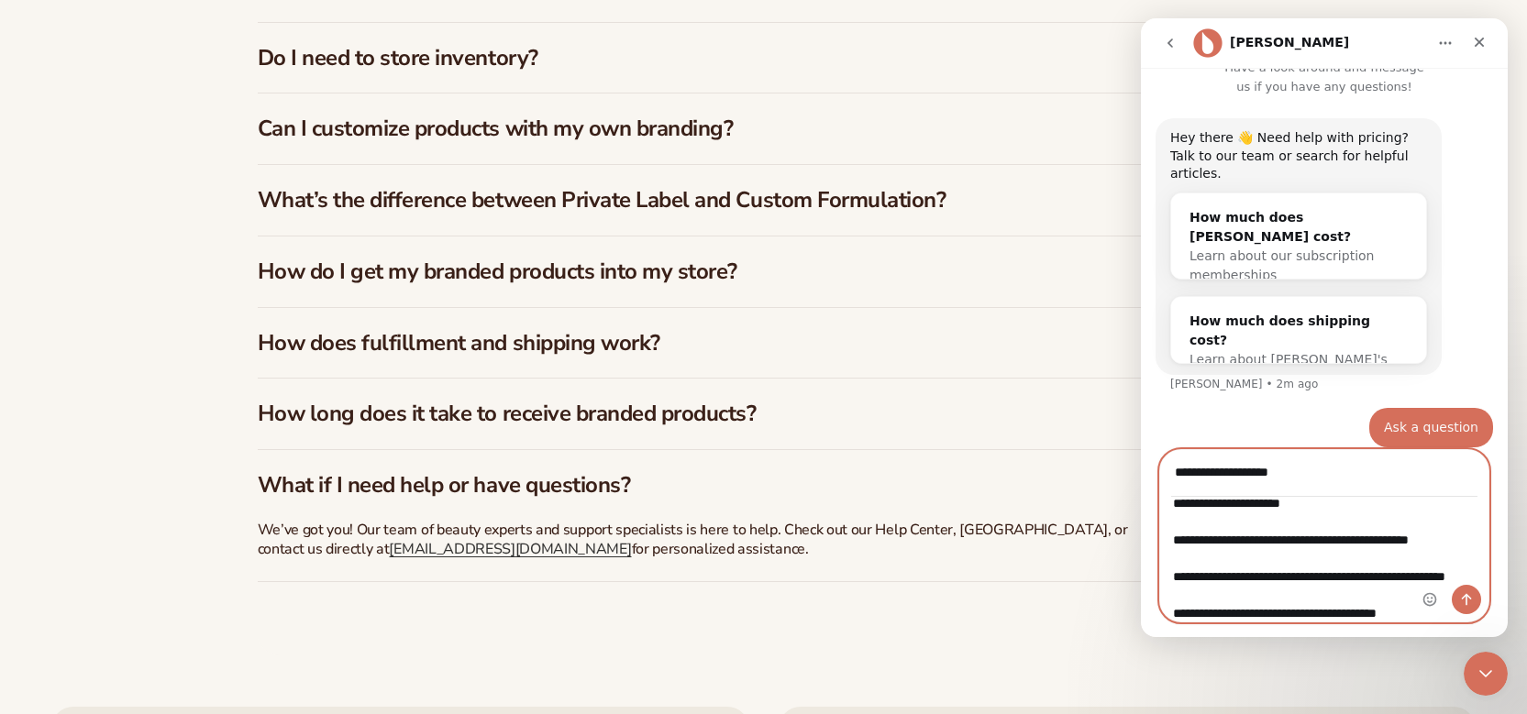
scroll to position [0, 0]
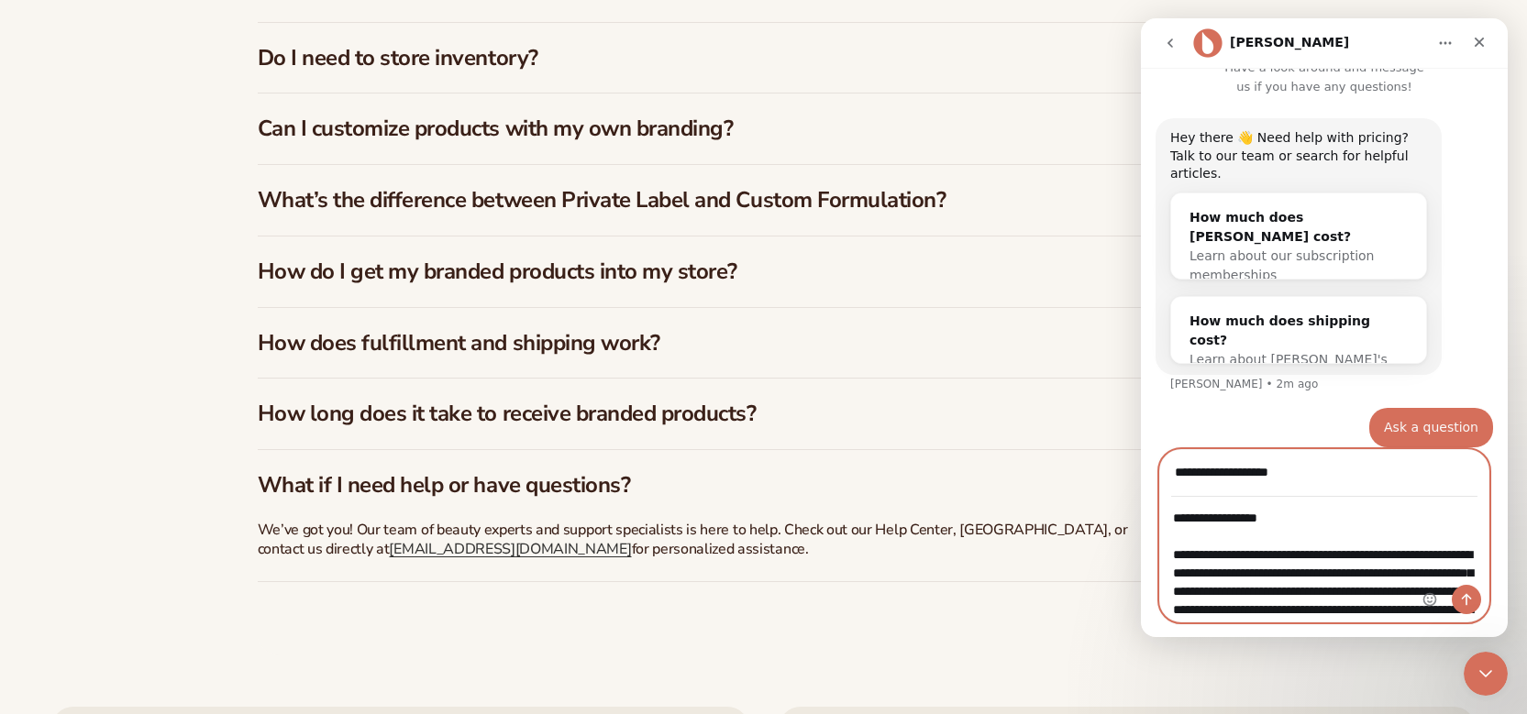
drag, startPoint x: 1304, startPoint y: 555, endPoint x: 1240, endPoint y: 568, distance: 64.5
click at [1240, 568] on textarea "Message…" at bounding box center [1324, 560] width 328 height 124
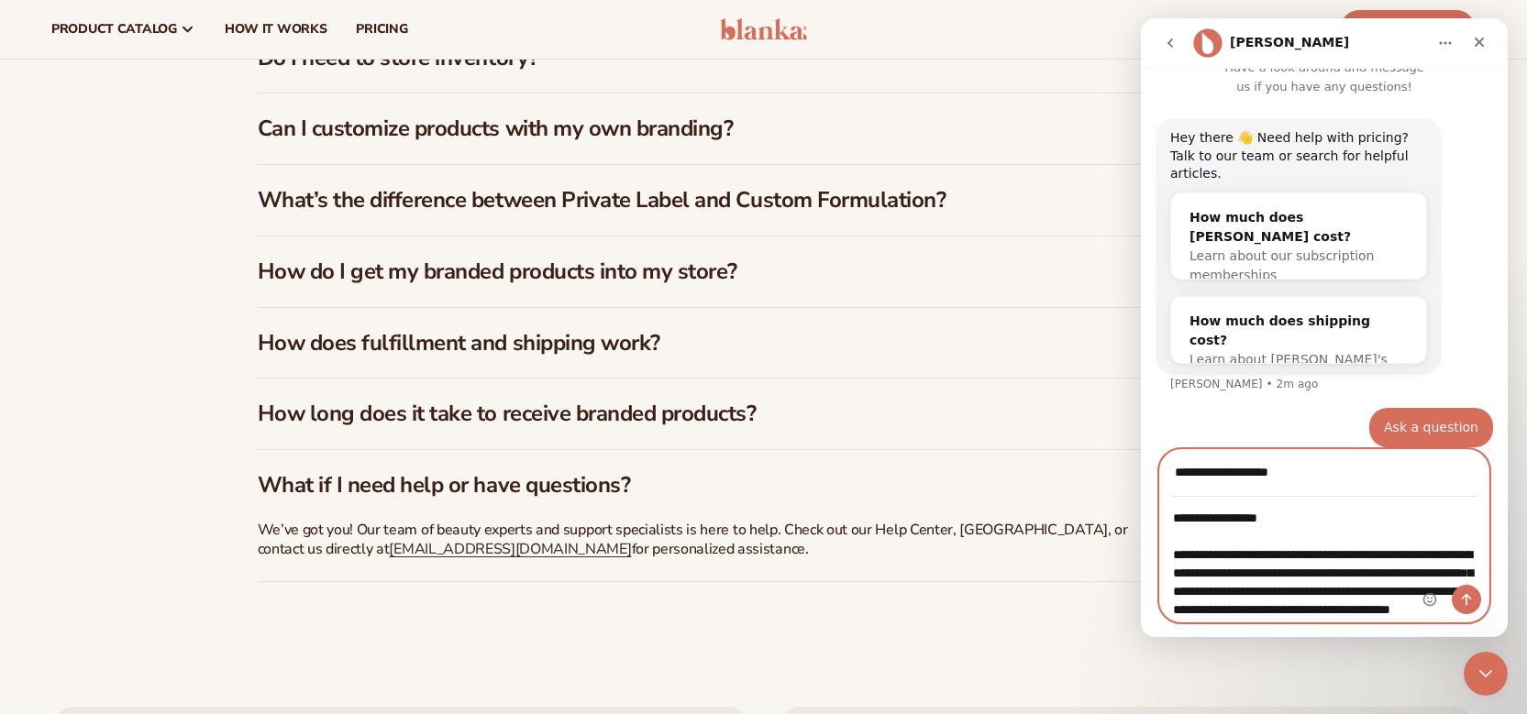
scroll to position [2952, 0]
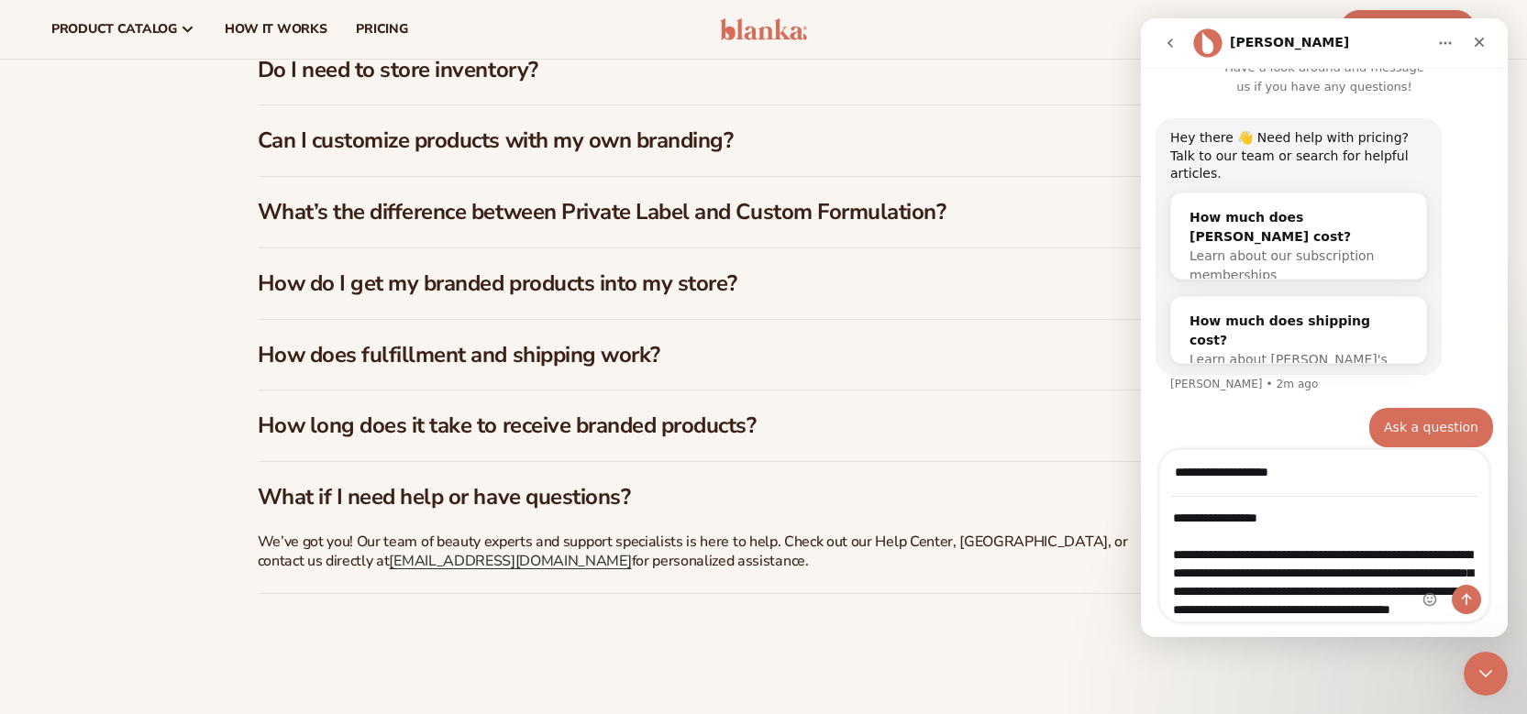
drag, startPoint x: 1421, startPoint y: 555, endPoint x: 1179, endPoint y: 579, distance: 243.2
click at [1179, 579] on div "Intercom messenger" at bounding box center [1324, 560] width 328 height 124
drag, startPoint x: 1186, startPoint y: 575, endPoint x: 1423, endPoint y: 550, distance: 237.8
click at [1423, 550] on div "Intercom messenger" at bounding box center [1324, 560] width 328 height 124
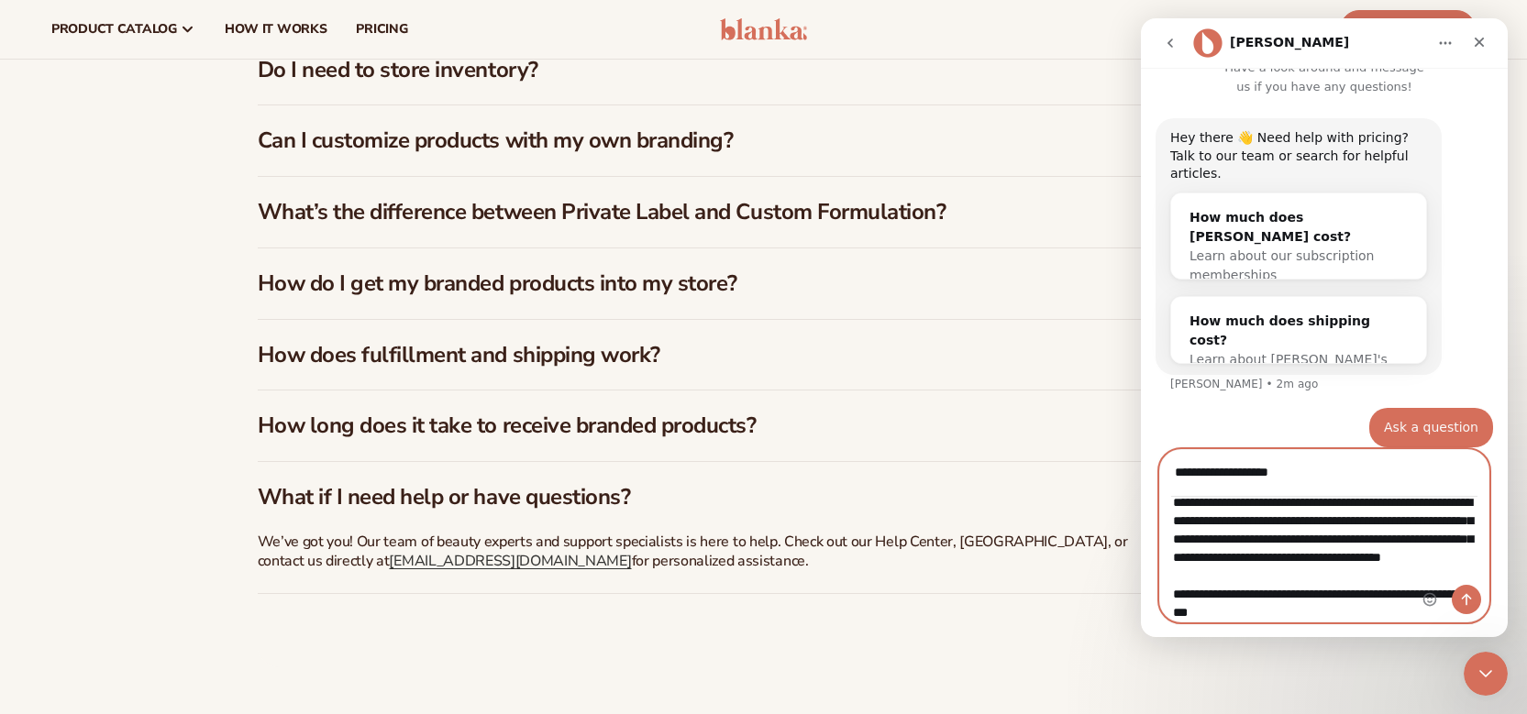
scroll to position [54, 0]
click at [1370, 556] on textarea "Message…" at bounding box center [1324, 560] width 328 height 124
click at [1338, 578] on textarea "Message…" at bounding box center [1324, 560] width 328 height 124
click at [1297, 586] on textarea "Message…" at bounding box center [1324, 560] width 328 height 124
paste textarea "**********"
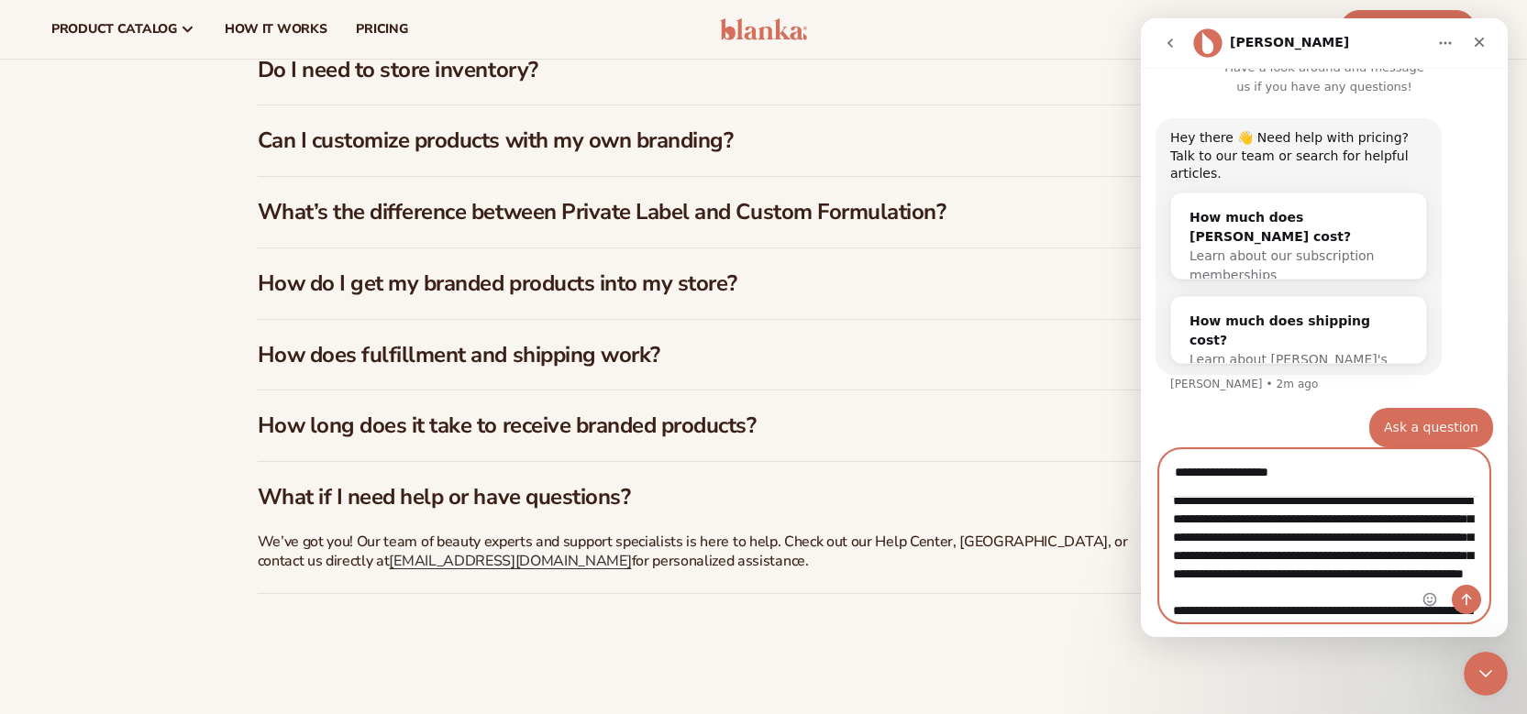
scroll to position [69, 0]
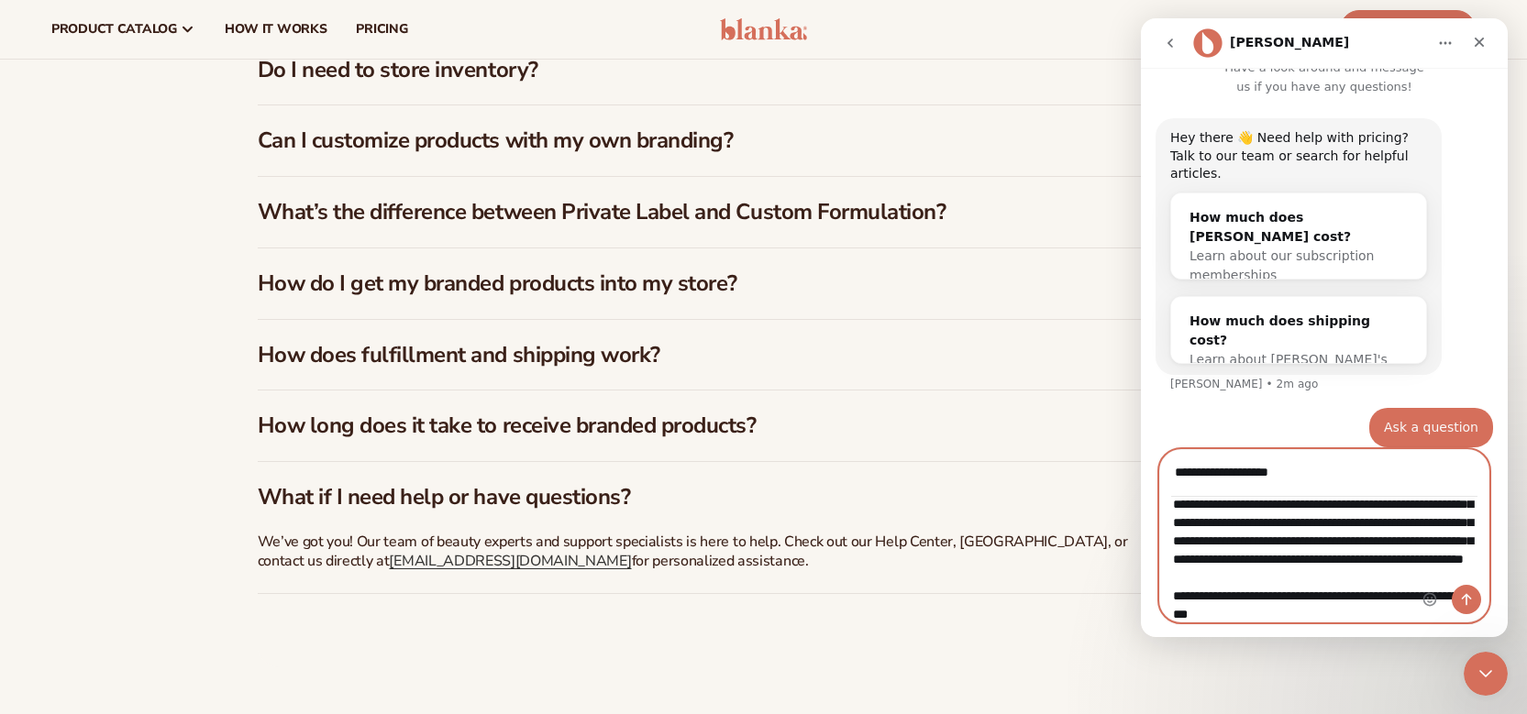
click at [1236, 592] on textarea "Message…" at bounding box center [1324, 560] width 328 height 124
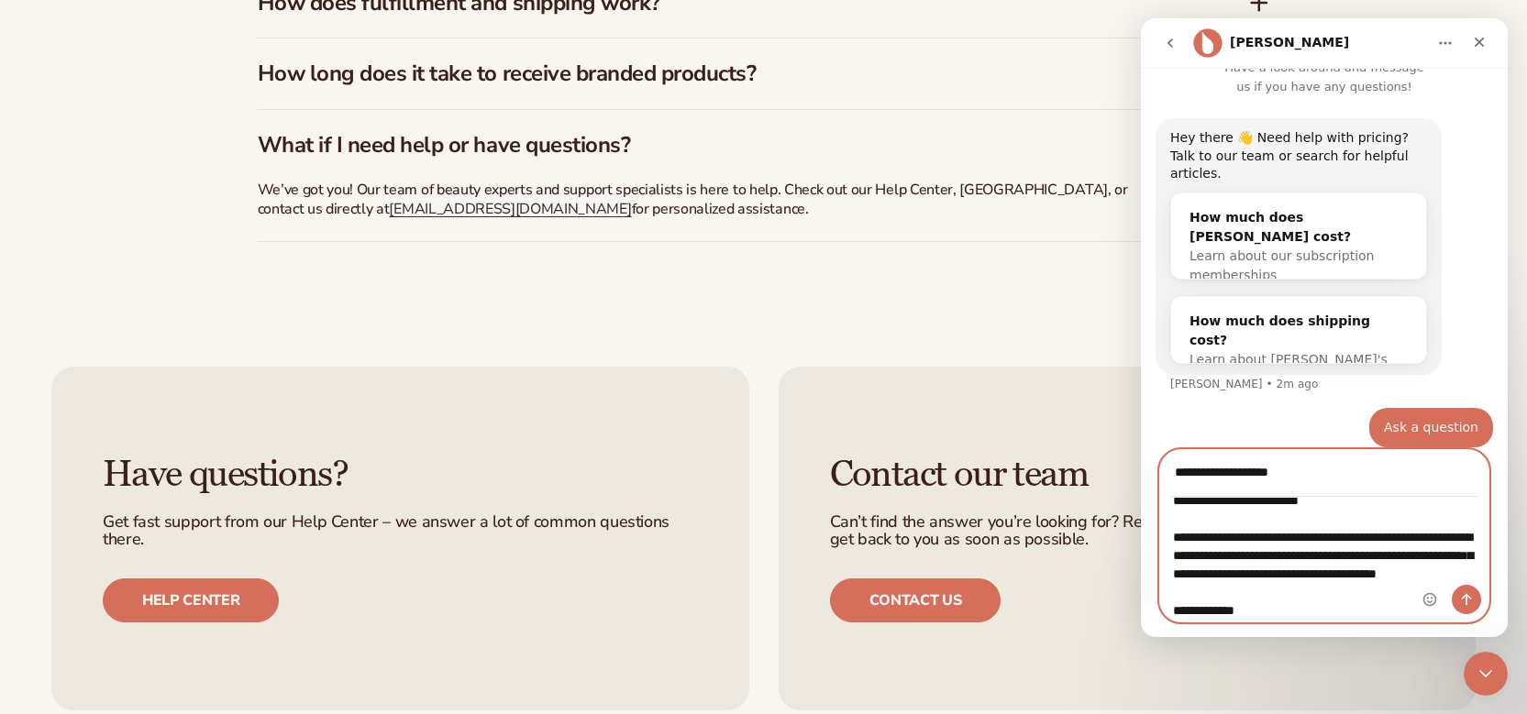
scroll to position [3315, 0]
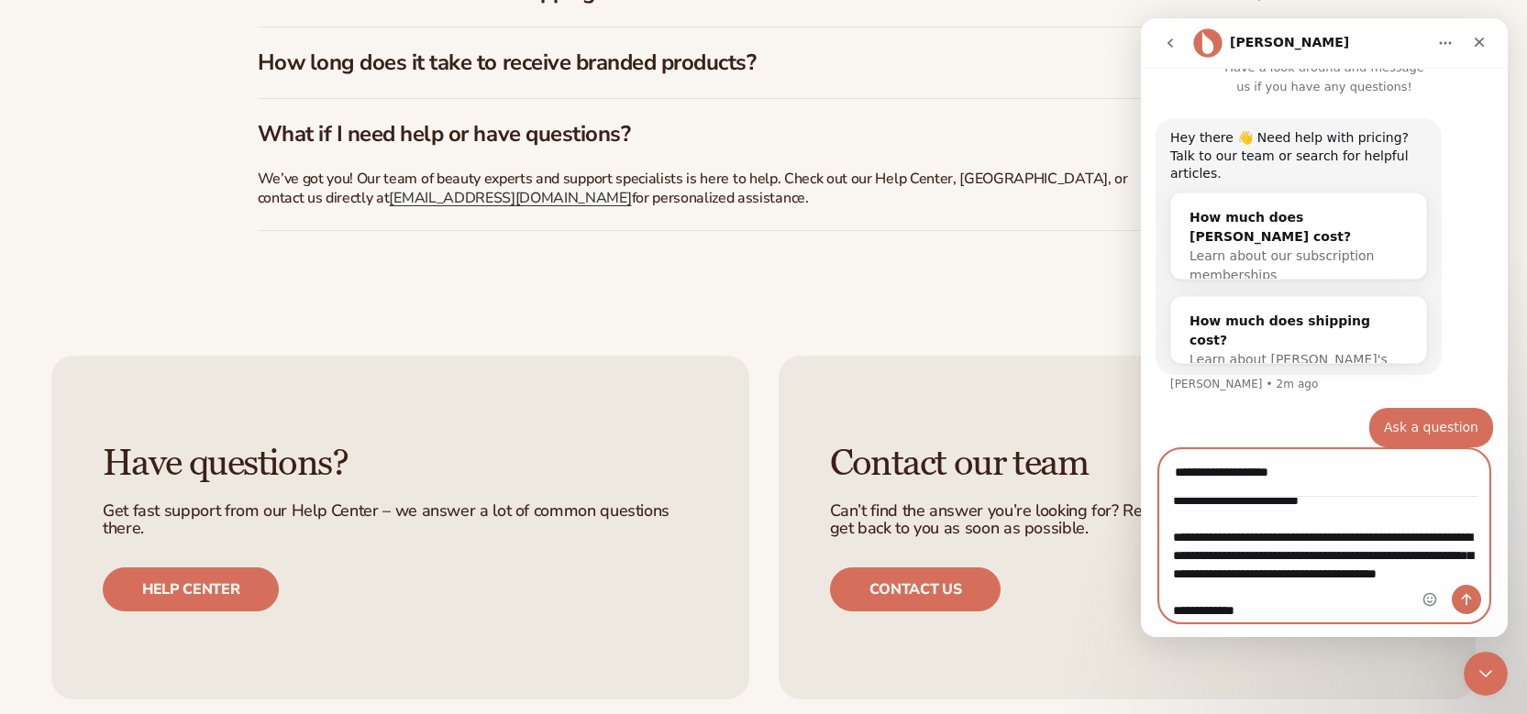
type textarea "**********"
click at [1478, 607] on div "Intercom messenger" at bounding box center [1451, 603] width 59 height 37
click at [1469, 601] on icon "Send a message…" at bounding box center [1466, 599] width 15 height 15
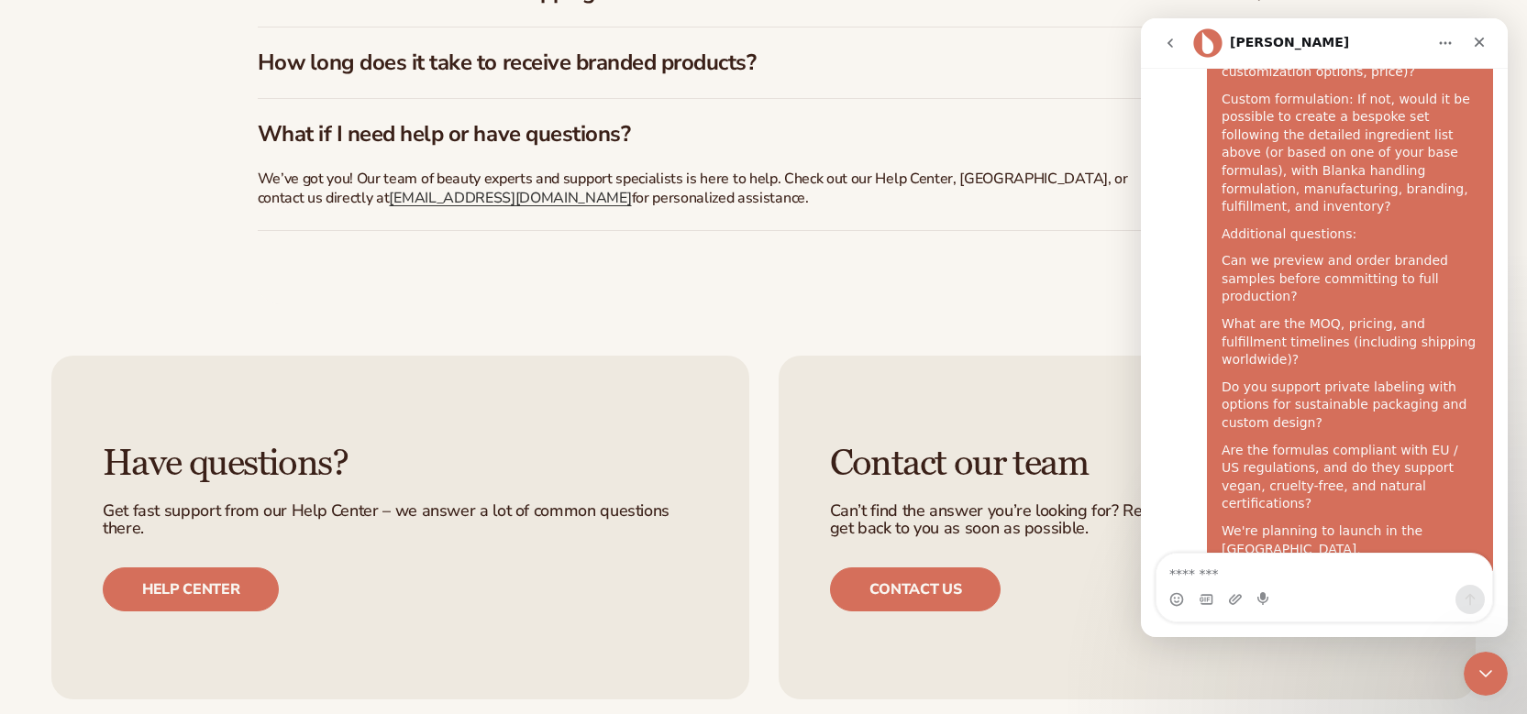
scroll to position [1287, 0]
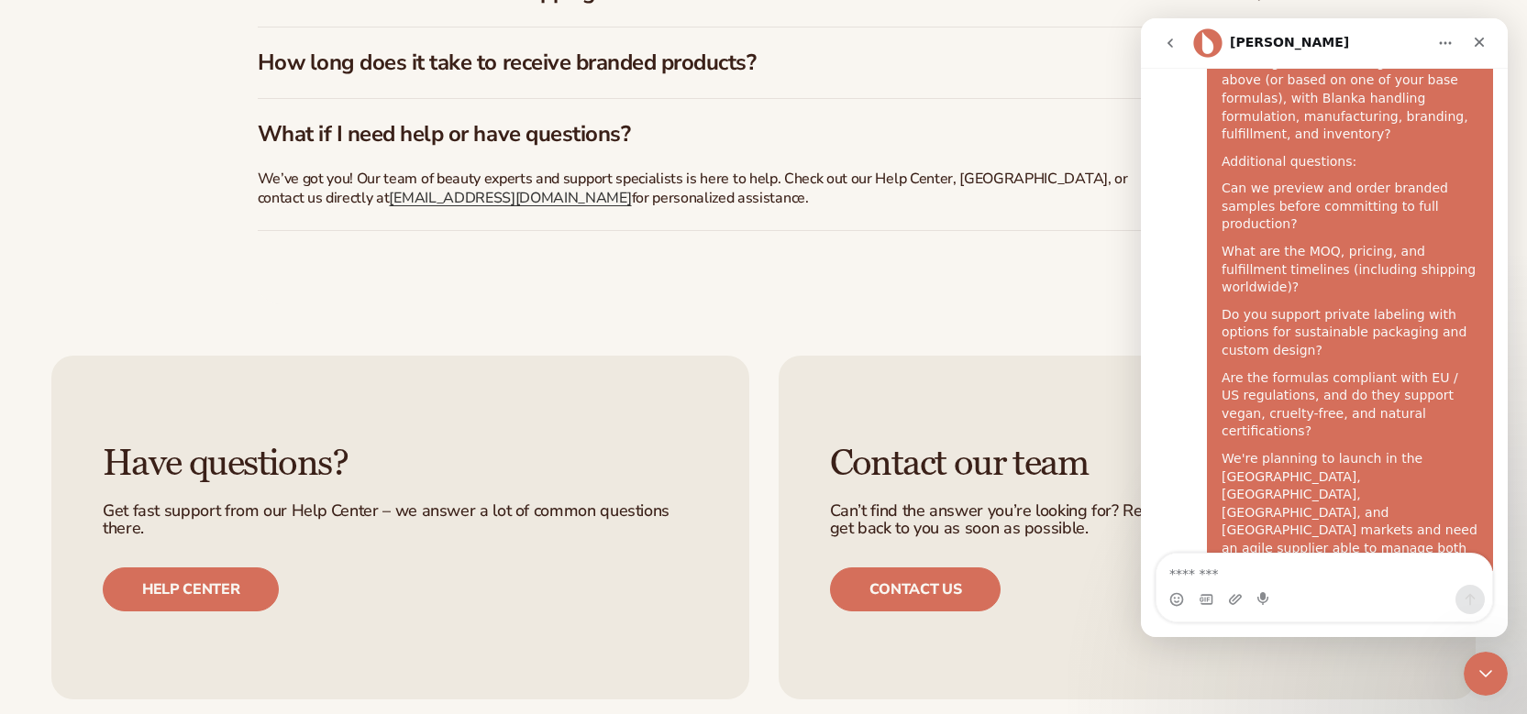
click at [1504, 667] on div "Close Intercom Messenger" at bounding box center [1482, 671] width 44 height 44
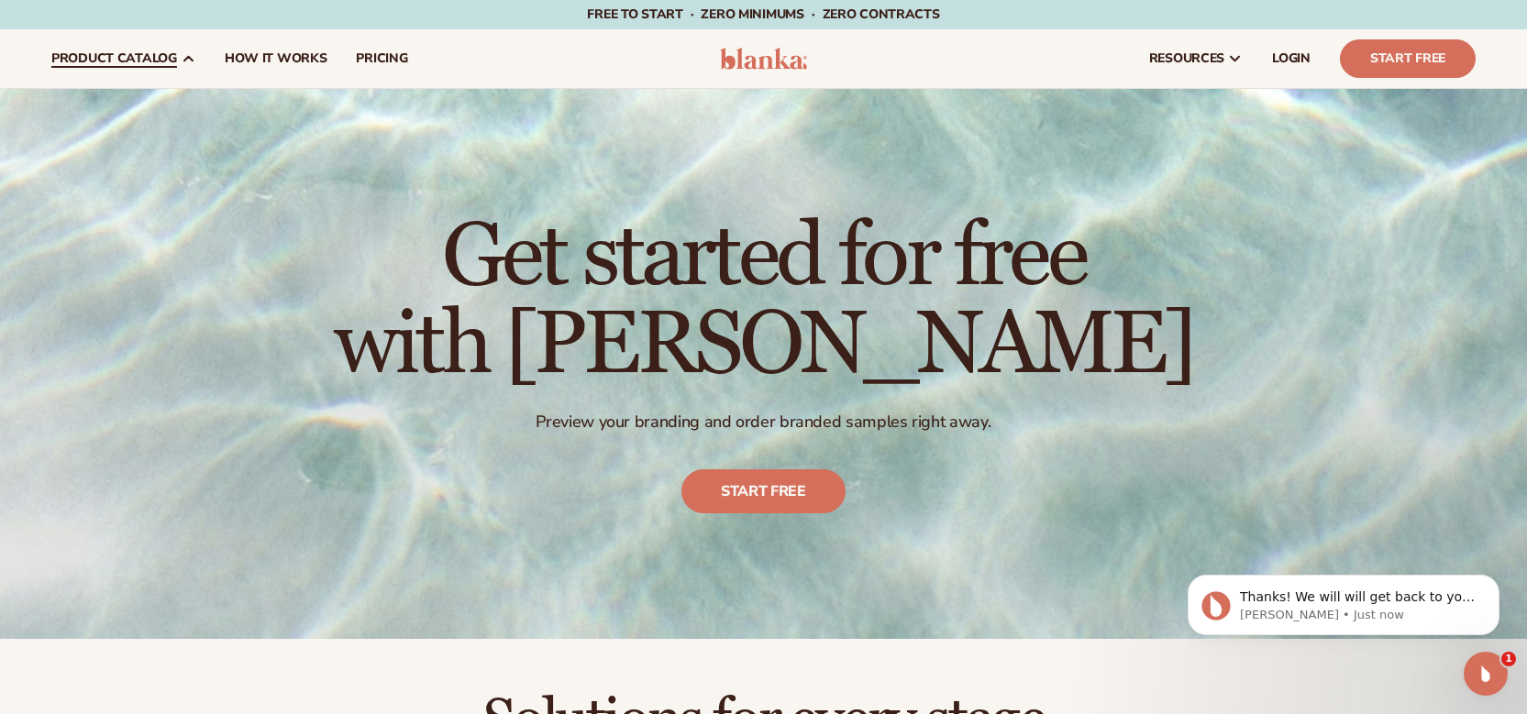
scroll to position [1411, 0]
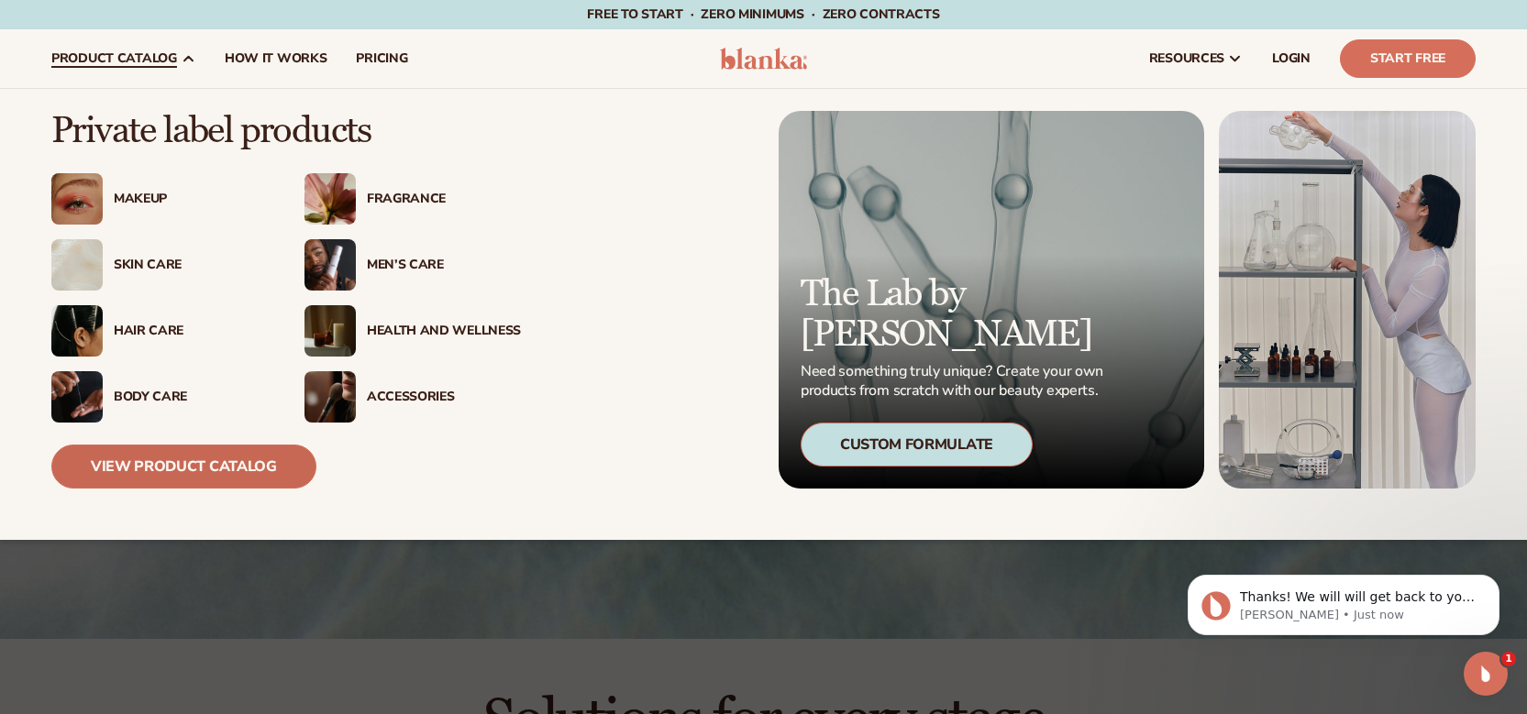
click at [208, 479] on link "View Product Catalog" at bounding box center [183, 467] width 265 height 44
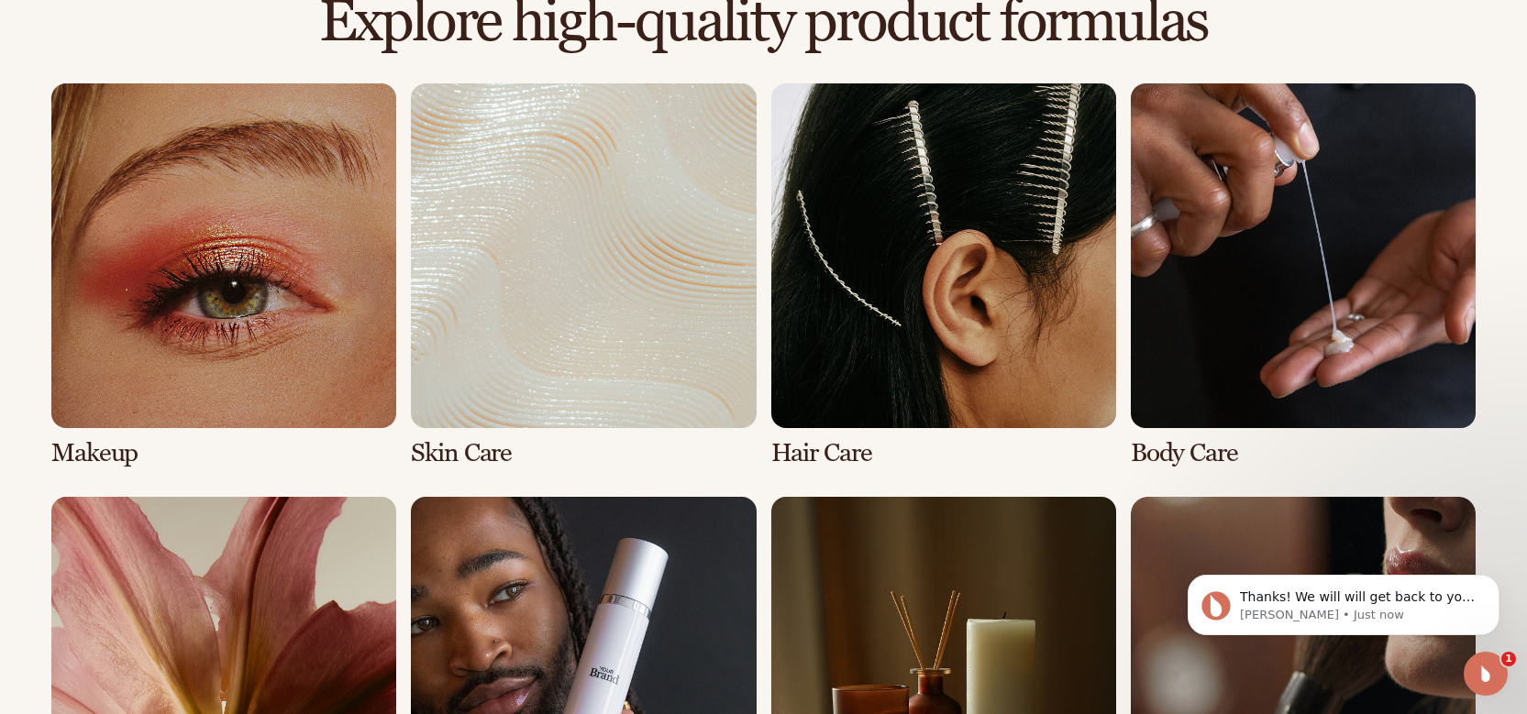
scroll to position [1341, 0]
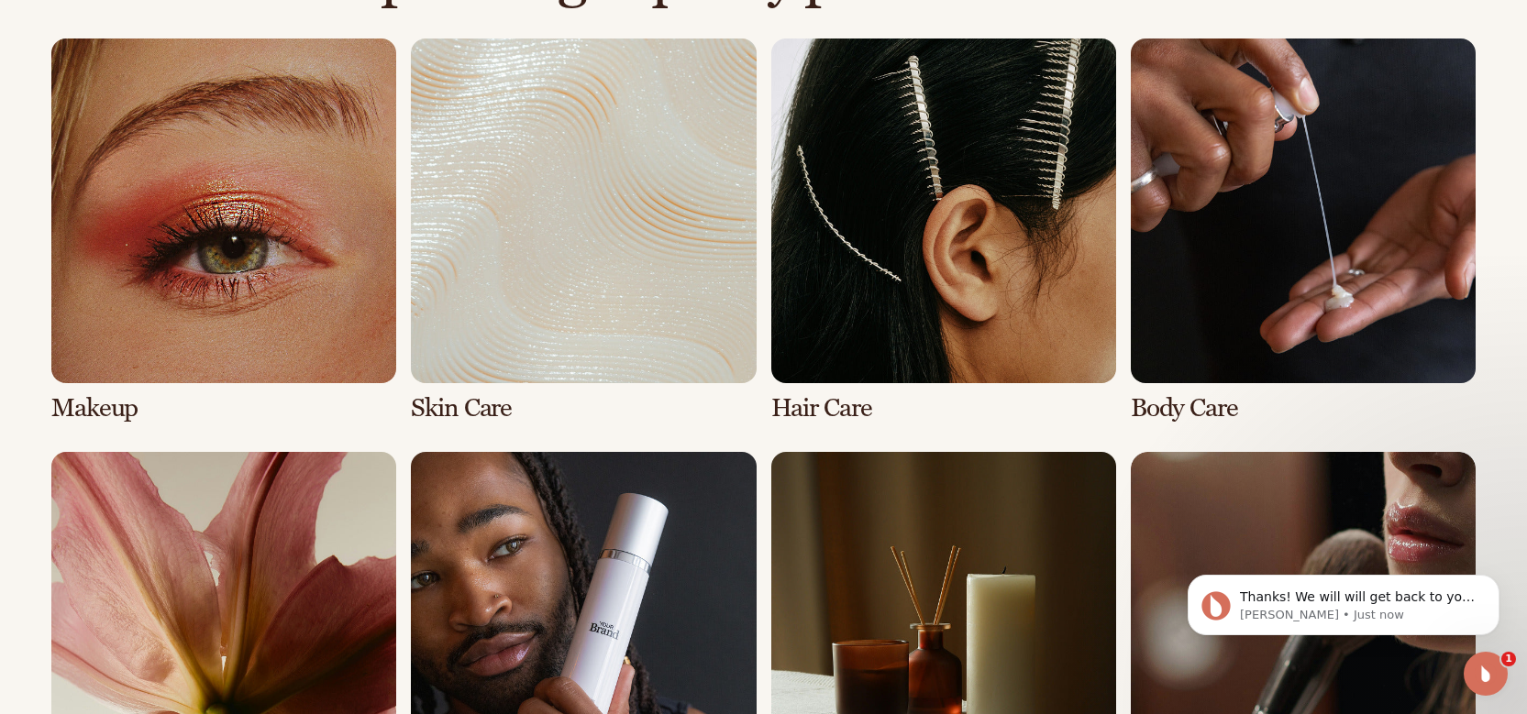
click at [950, 334] on link "3 / 8" at bounding box center [943, 231] width 345 height 384
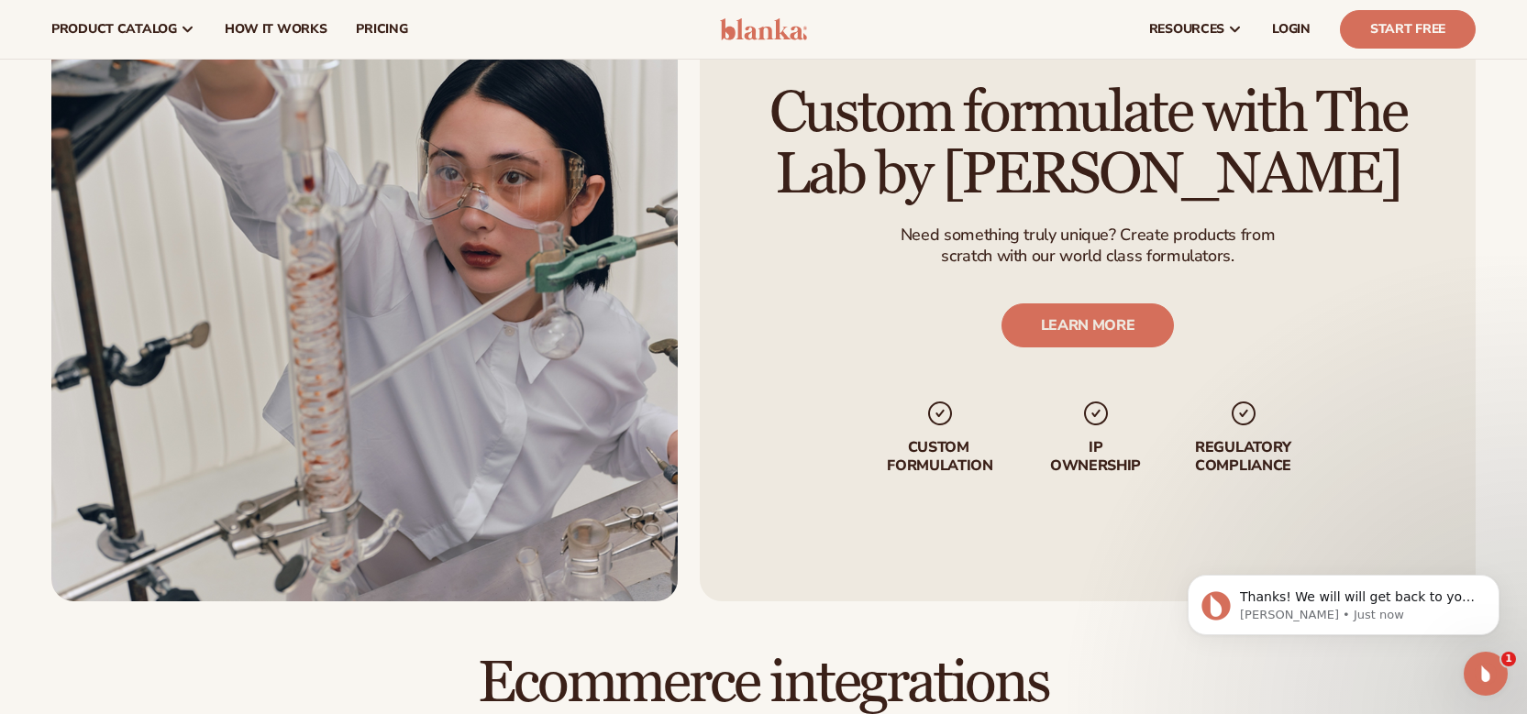
scroll to position [2149, 0]
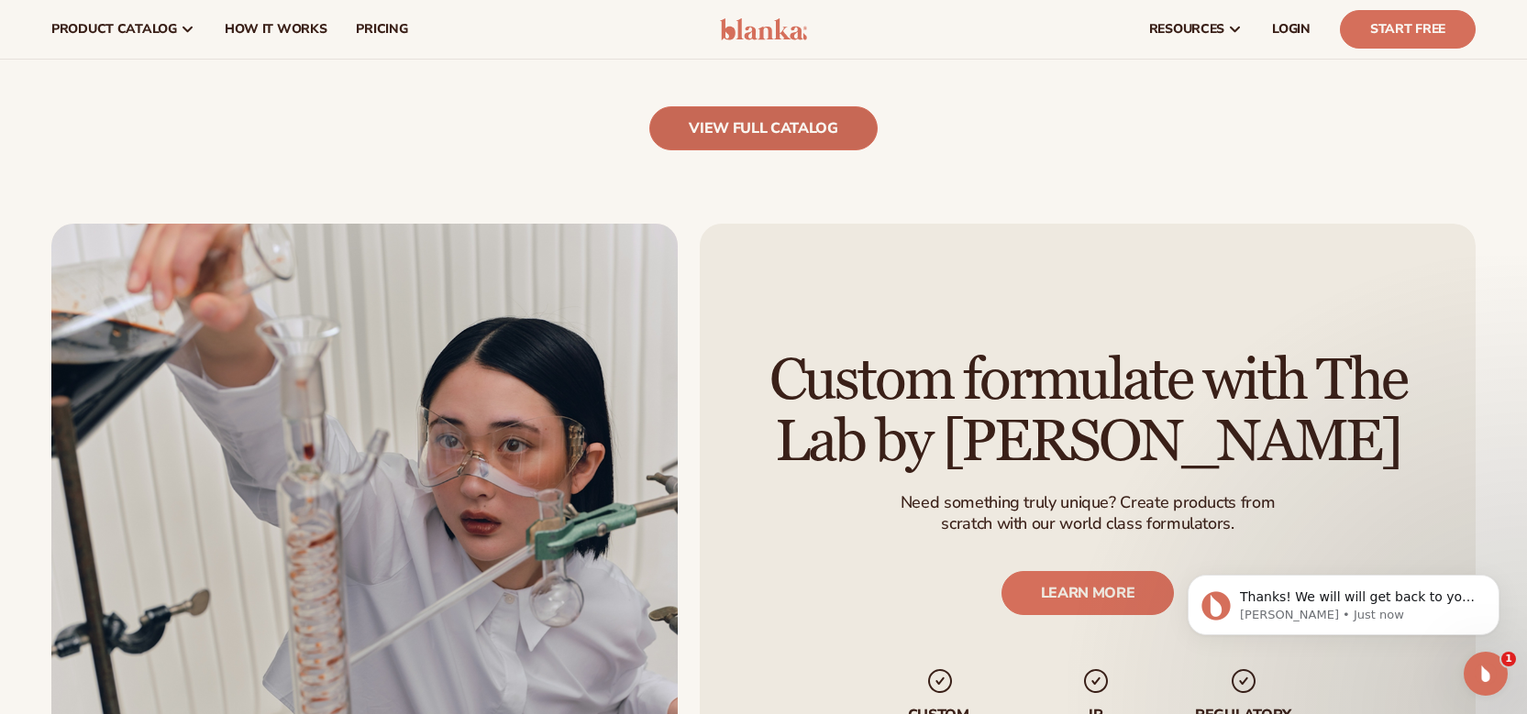
click at [793, 134] on link "view full catalog" at bounding box center [763, 128] width 228 height 44
